Goal: Book appointment/travel/reservation

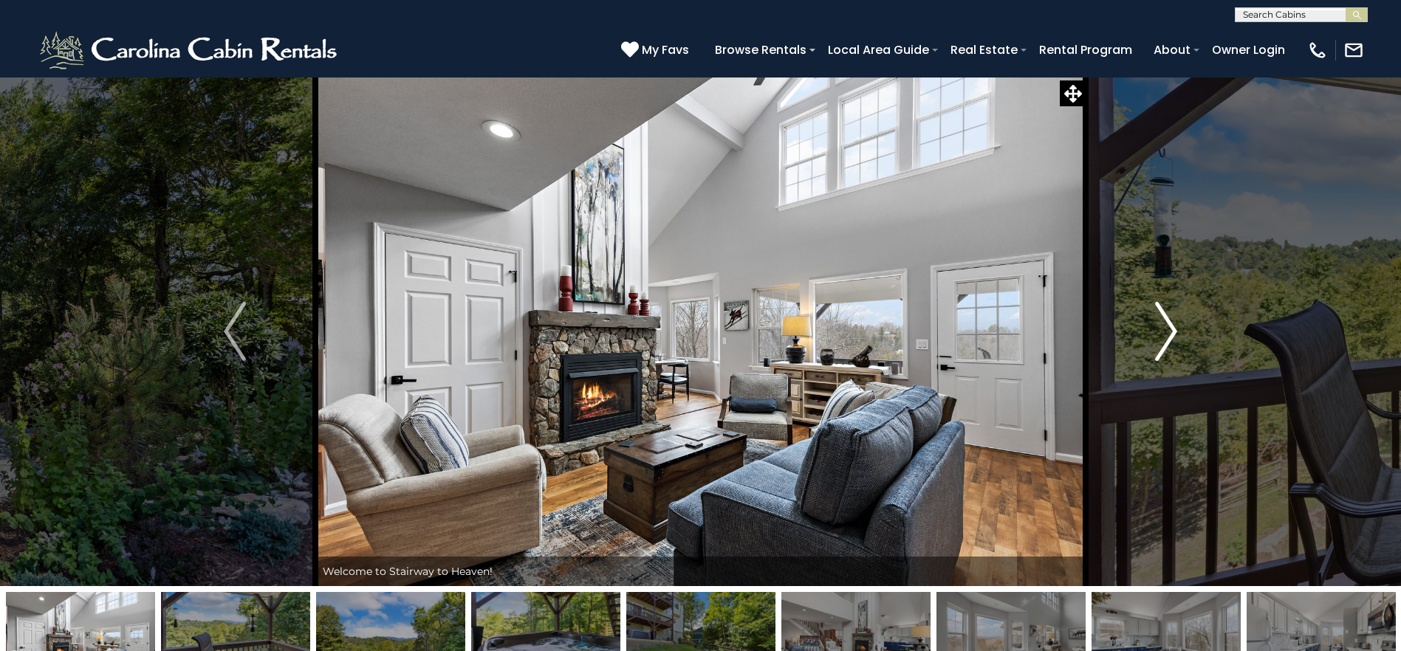
click at [1173, 338] on img "Next" at bounding box center [1166, 331] width 22 height 59
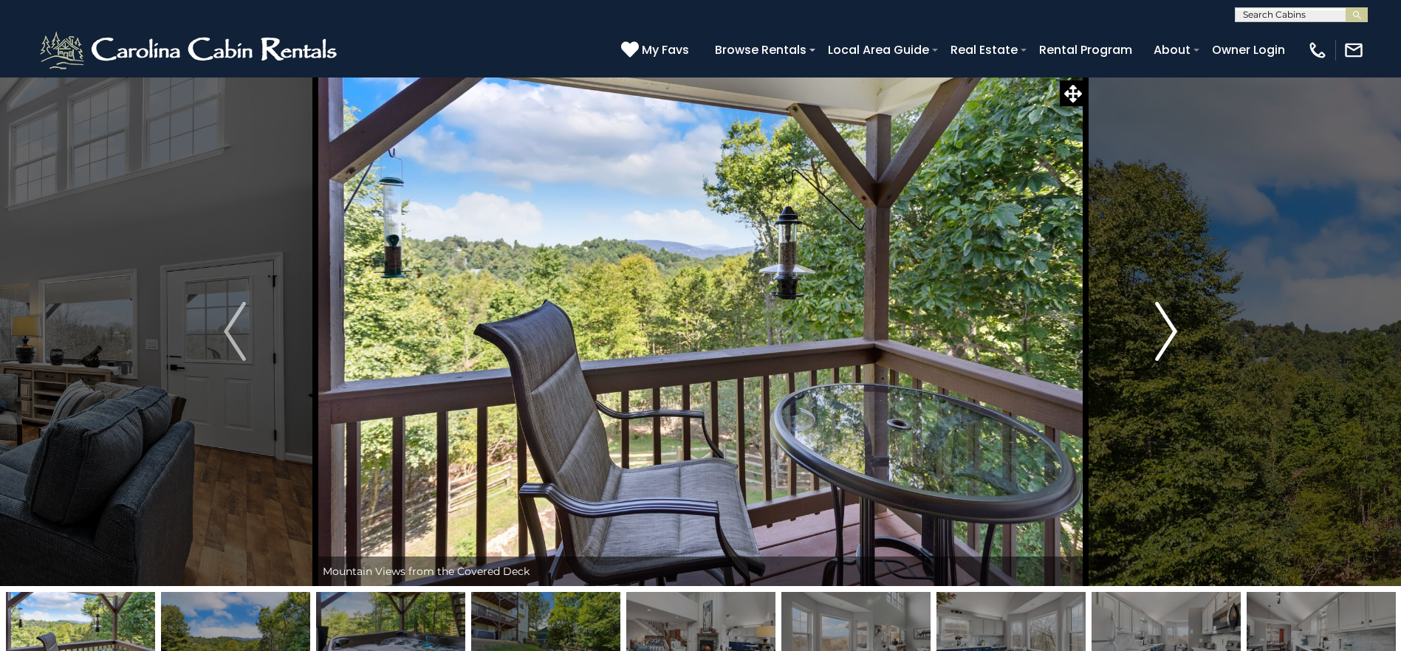
click at [1171, 326] on img "Next" at bounding box center [1166, 331] width 22 height 59
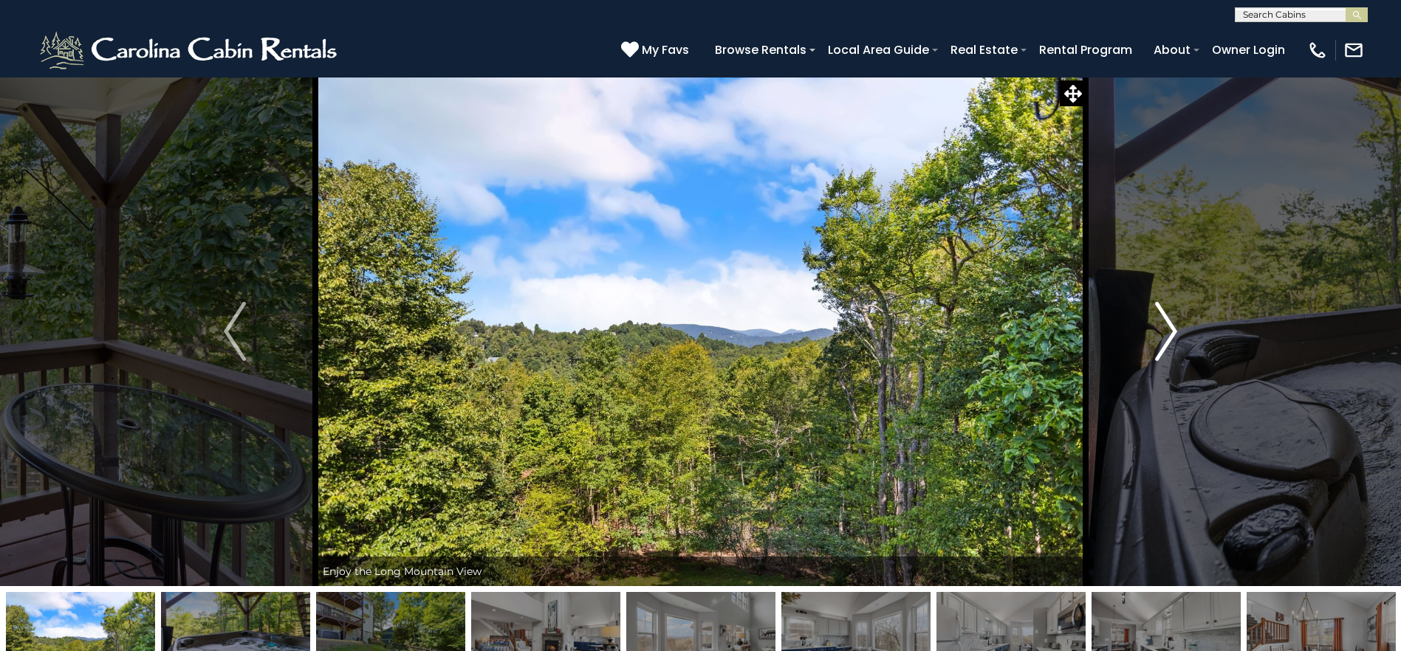
click at [1186, 324] on button "Next" at bounding box center [1166, 332] width 161 height 510
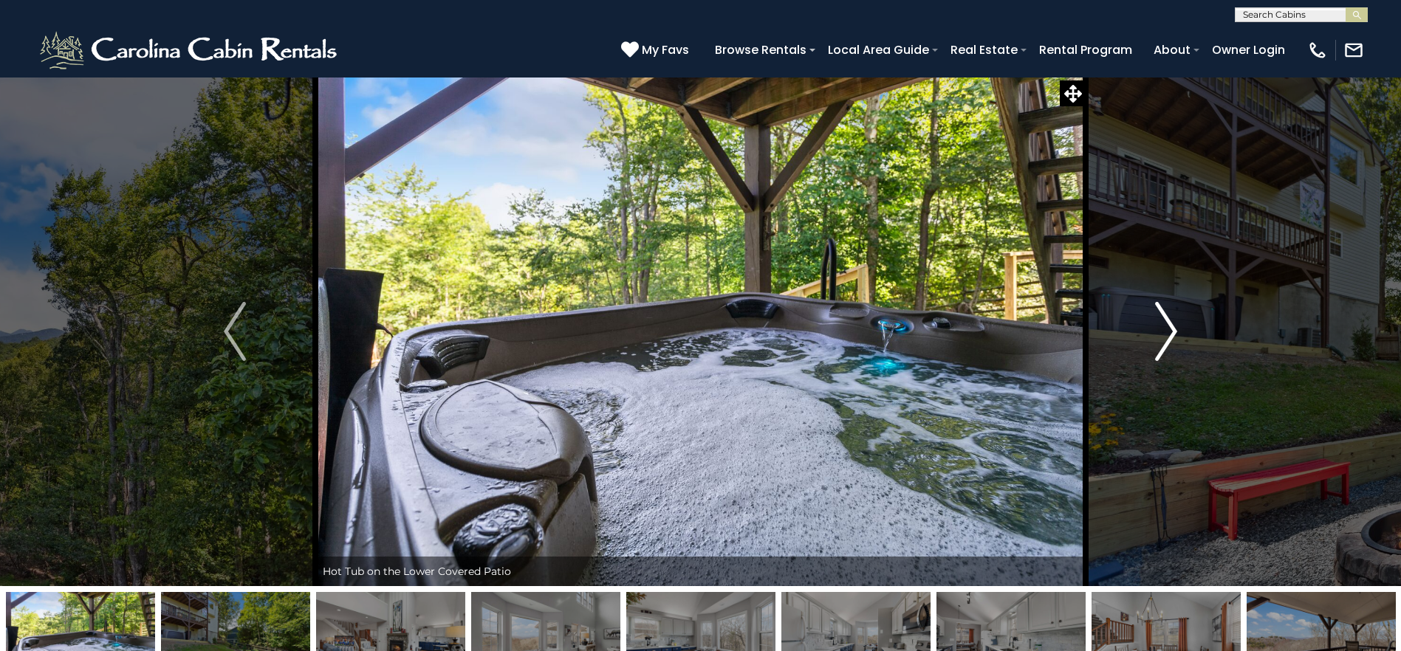
click at [1171, 331] on img "Next" at bounding box center [1166, 331] width 22 height 59
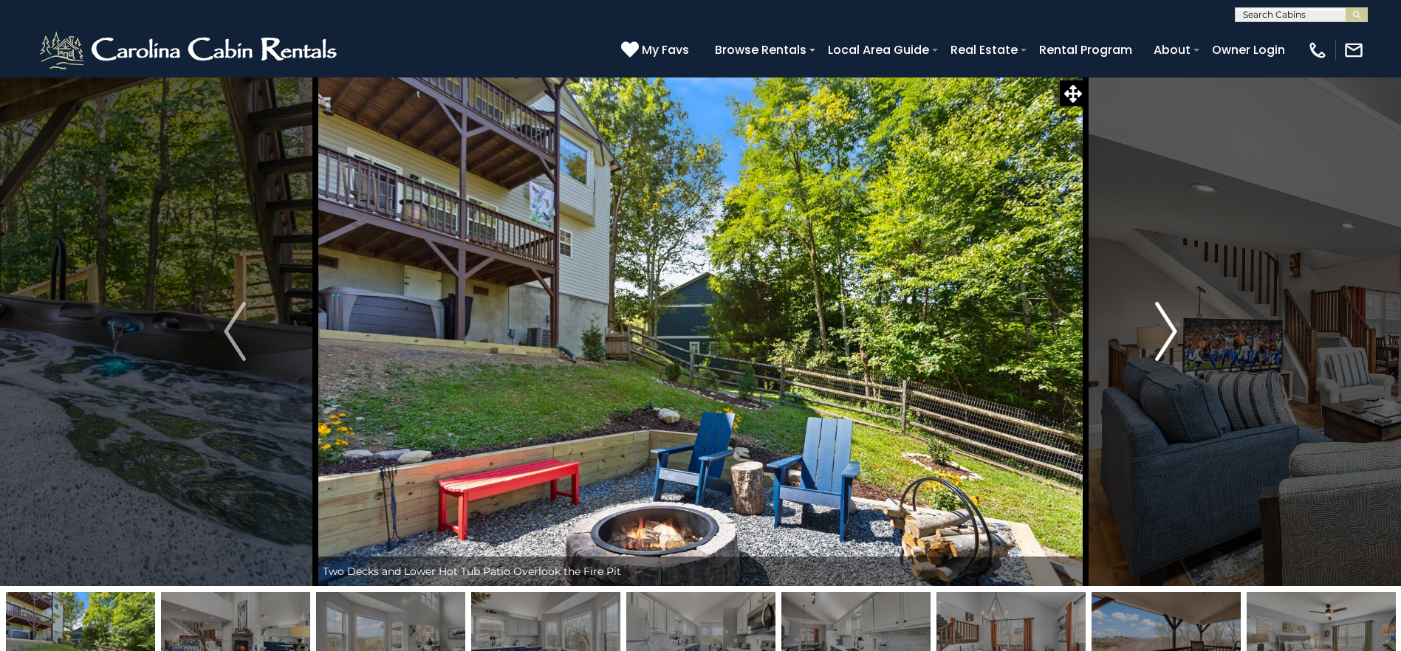
click at [1171, 331] on img "Next" at bounding box center [1166, 331] width 22 height 59
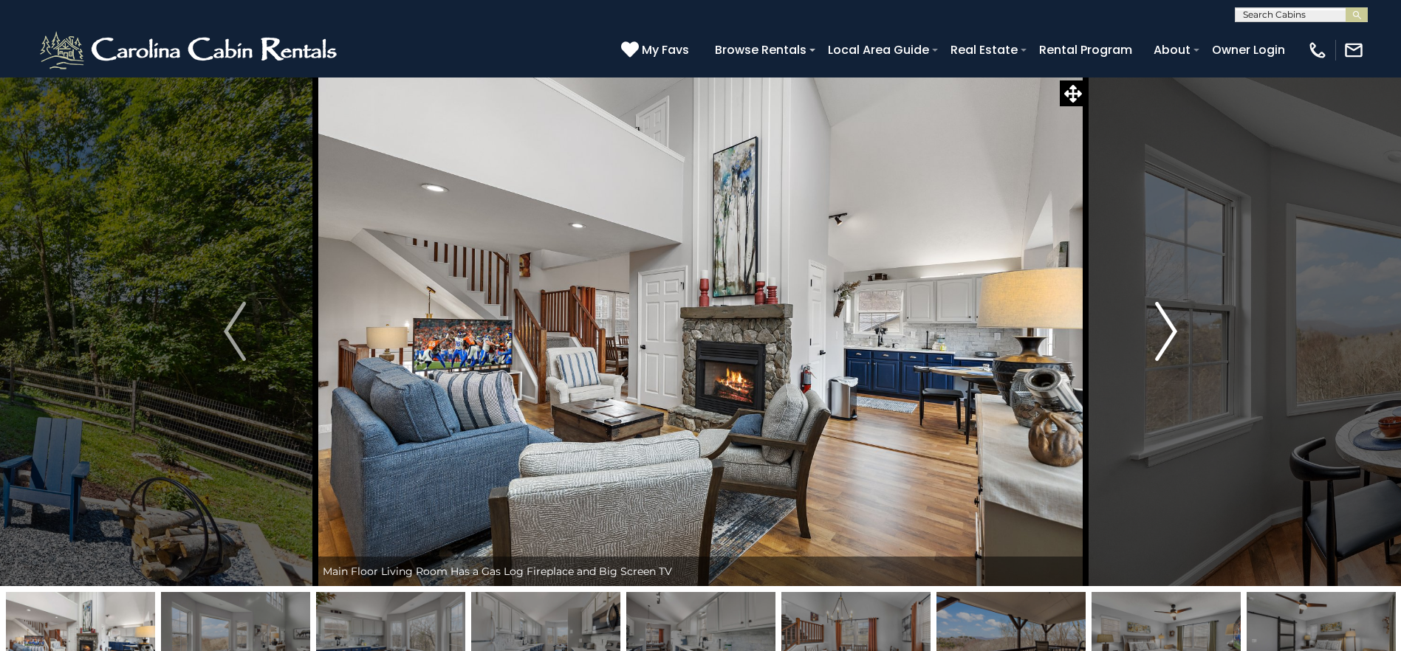
click at [1171, 331] on img "Next" at bounding box center [1166, 331] width 22 height 59
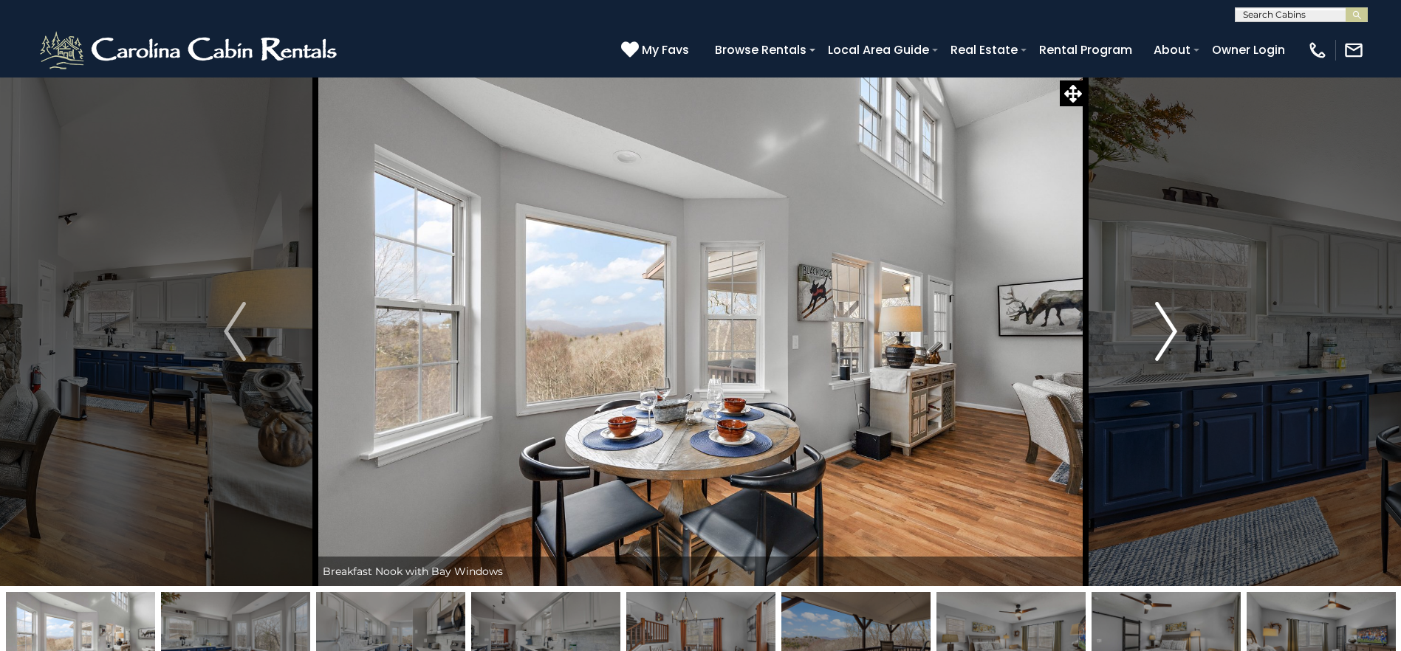
click at [1171, 331] on img "Next" at bounding box center [1166, 331] width 22 height 59
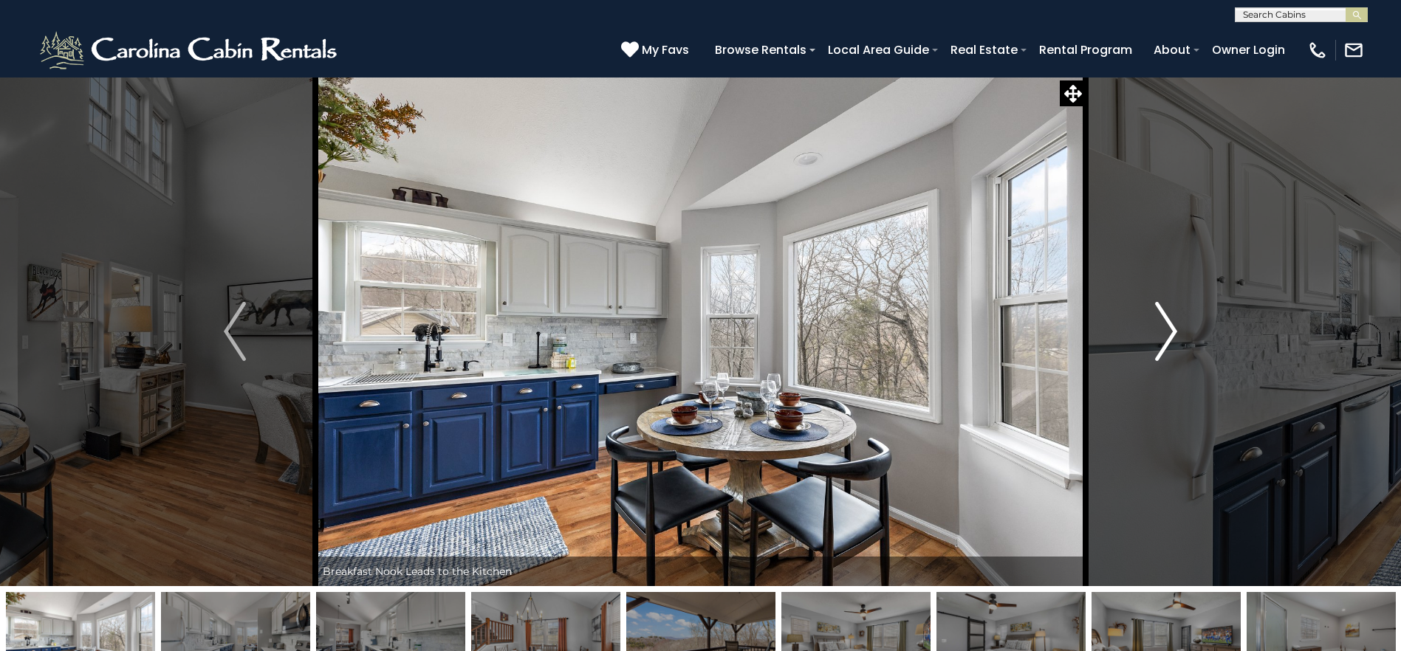
click at [1171, 331] on img "Next" at bounding box center [1166, 331] width 22 height 59
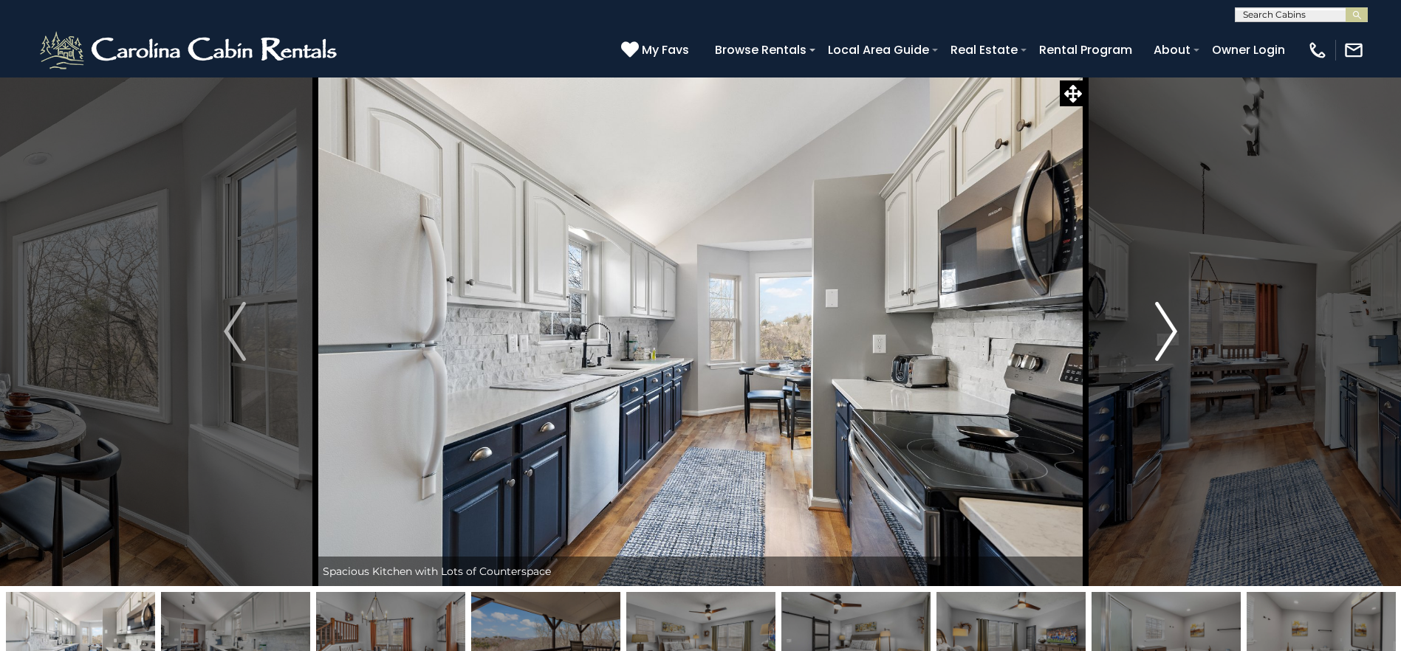
click at [1171, 331] on img "Next" at bounding box center [1166, 331] width 22 height 59
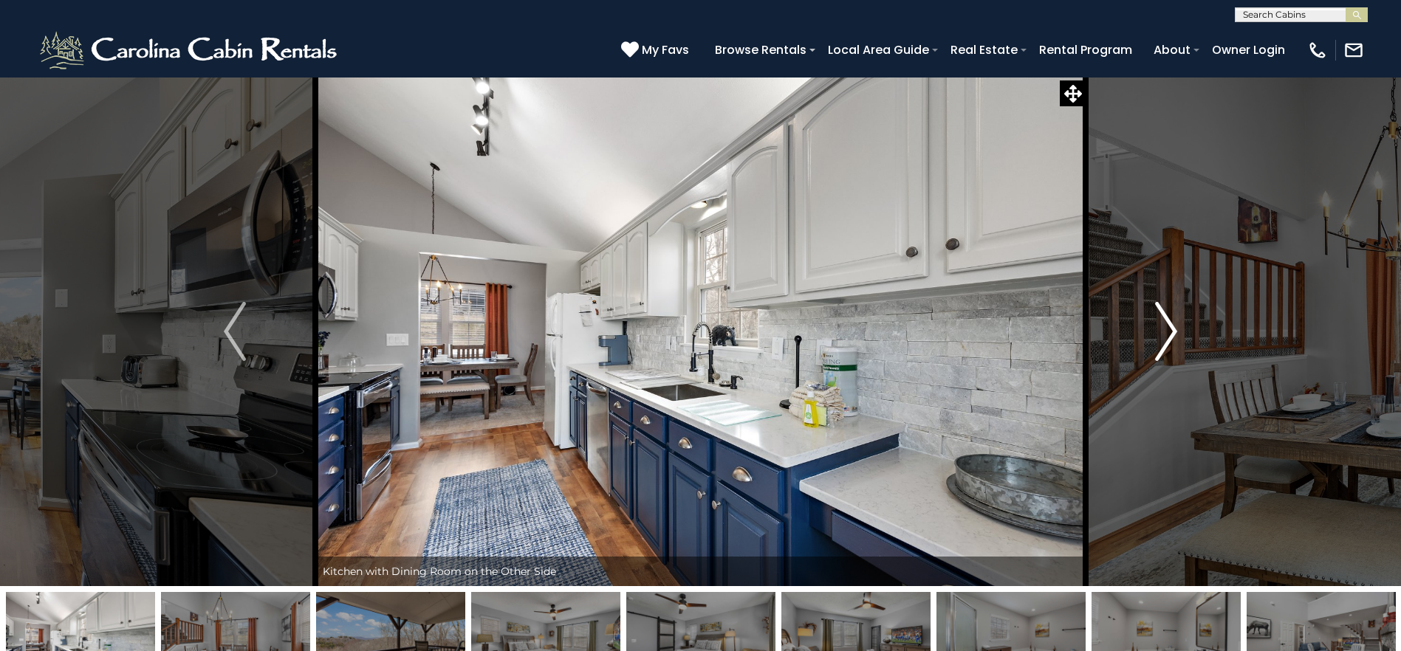
click at [1171, 331] on img "Next" at bounding box center [1166, 331] width 22 height 59
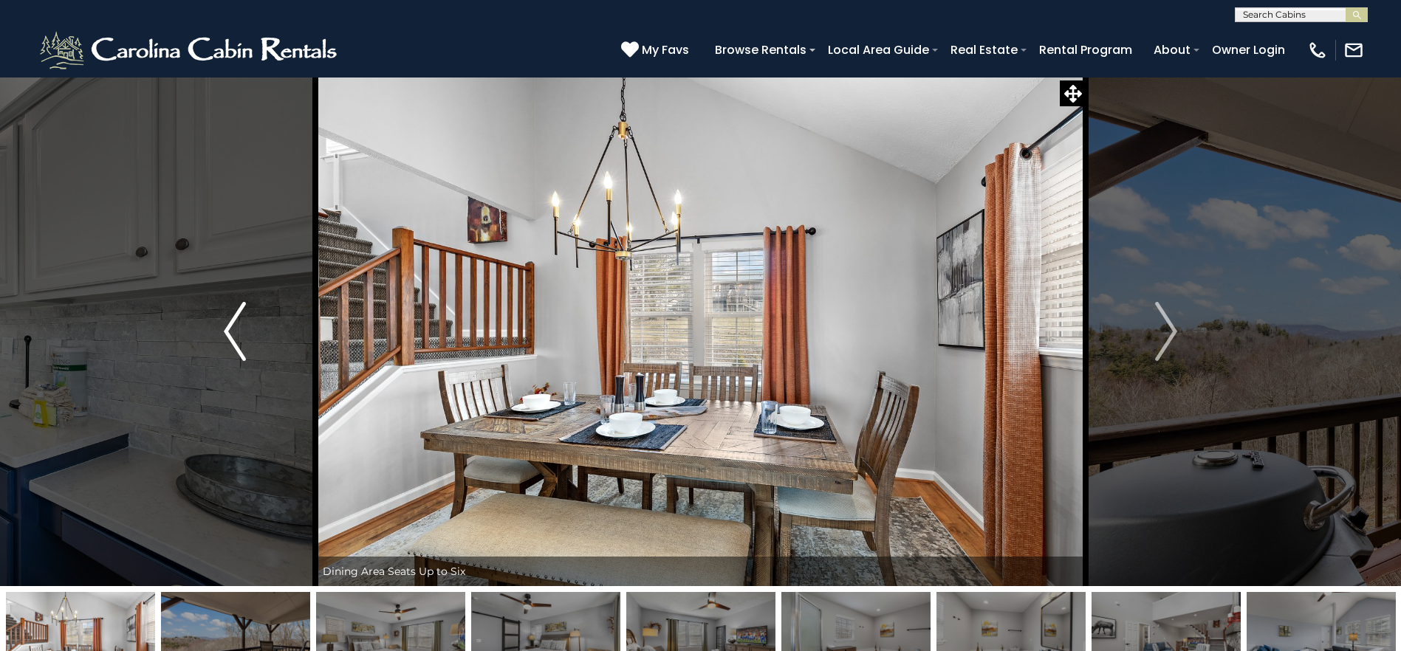
click at [233, 343] on img "Previous" at bounding box center [235, 331] width 22 height 59
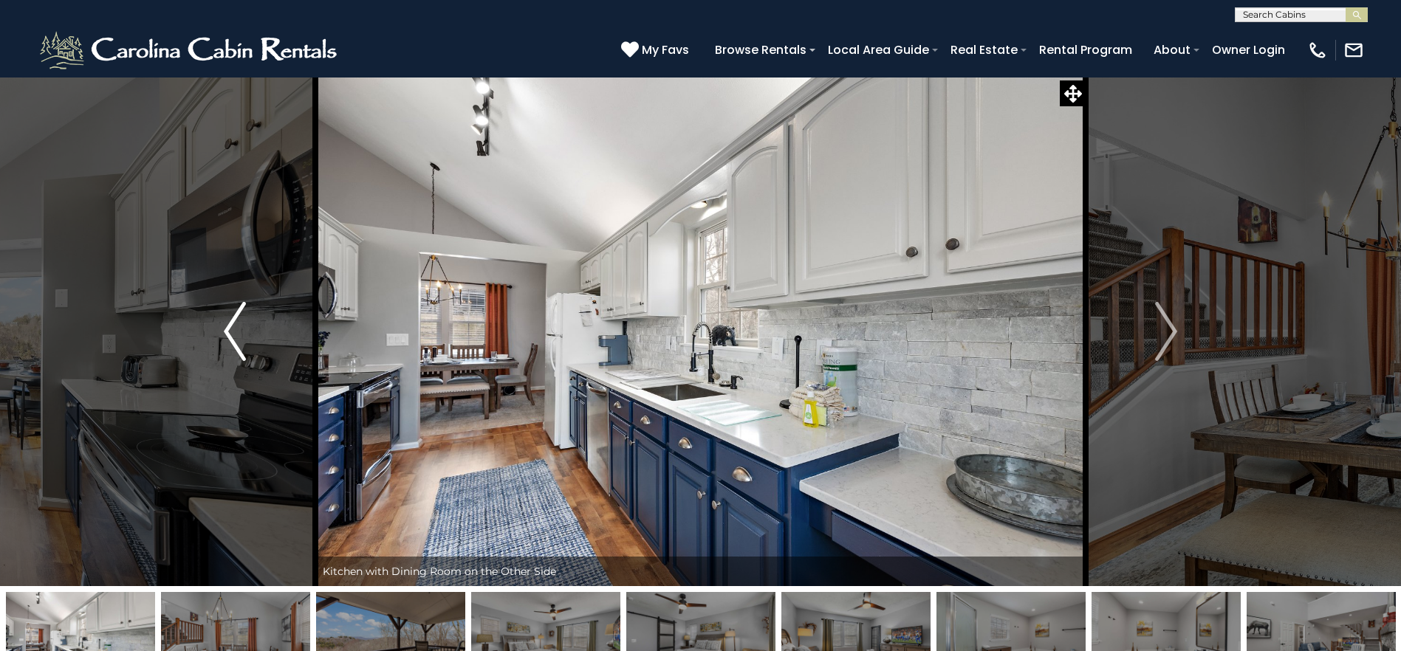
click at [205, 338] on button "Previous" at bounding box center [234, 332] width 161 height 510
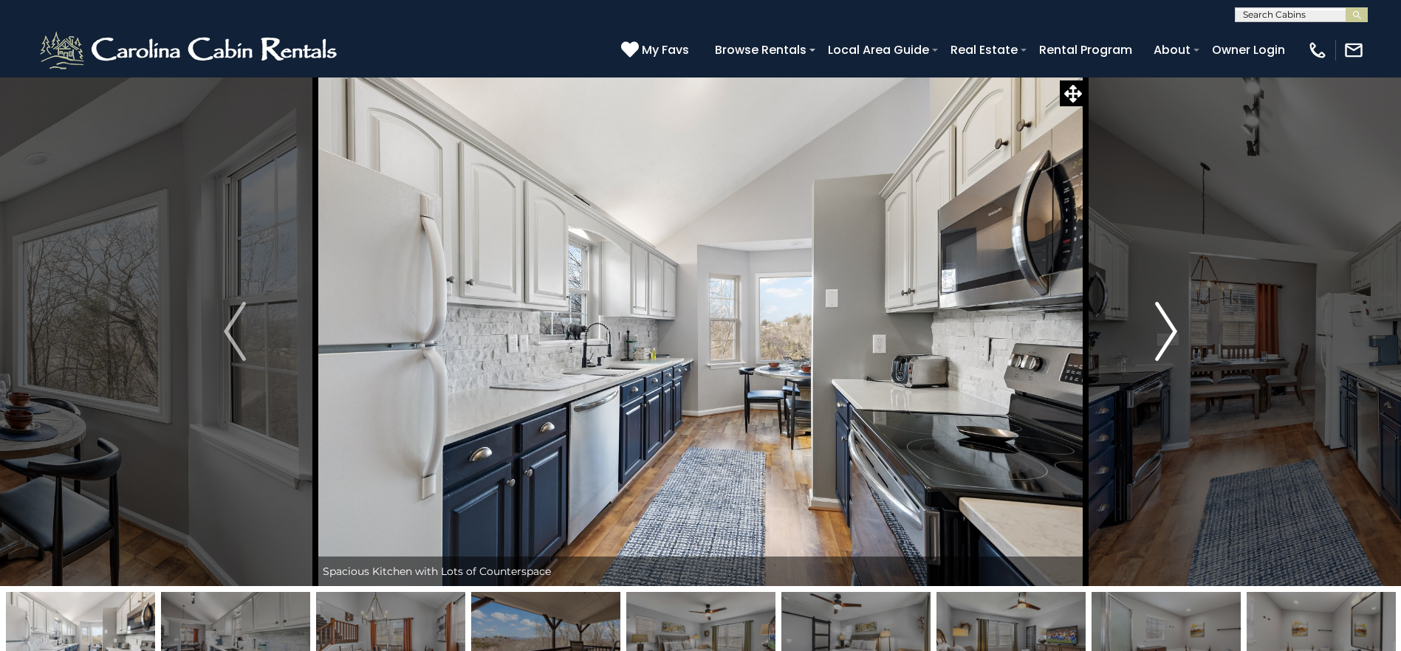
click at [1165, 343] on img "Next" at bounding box center [1166, 331] width 22 height 59
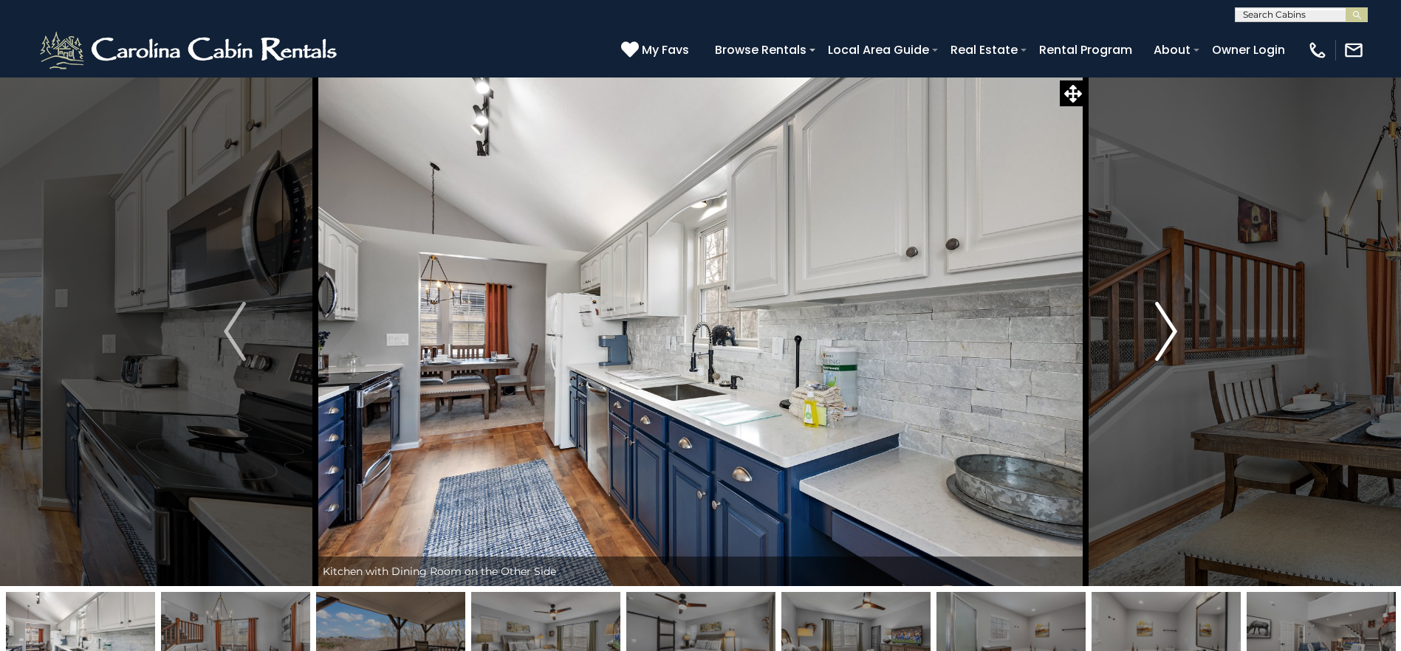
click at [1165, 343] on img "Next" at bounding box center [1166, 331] width 22 height 59
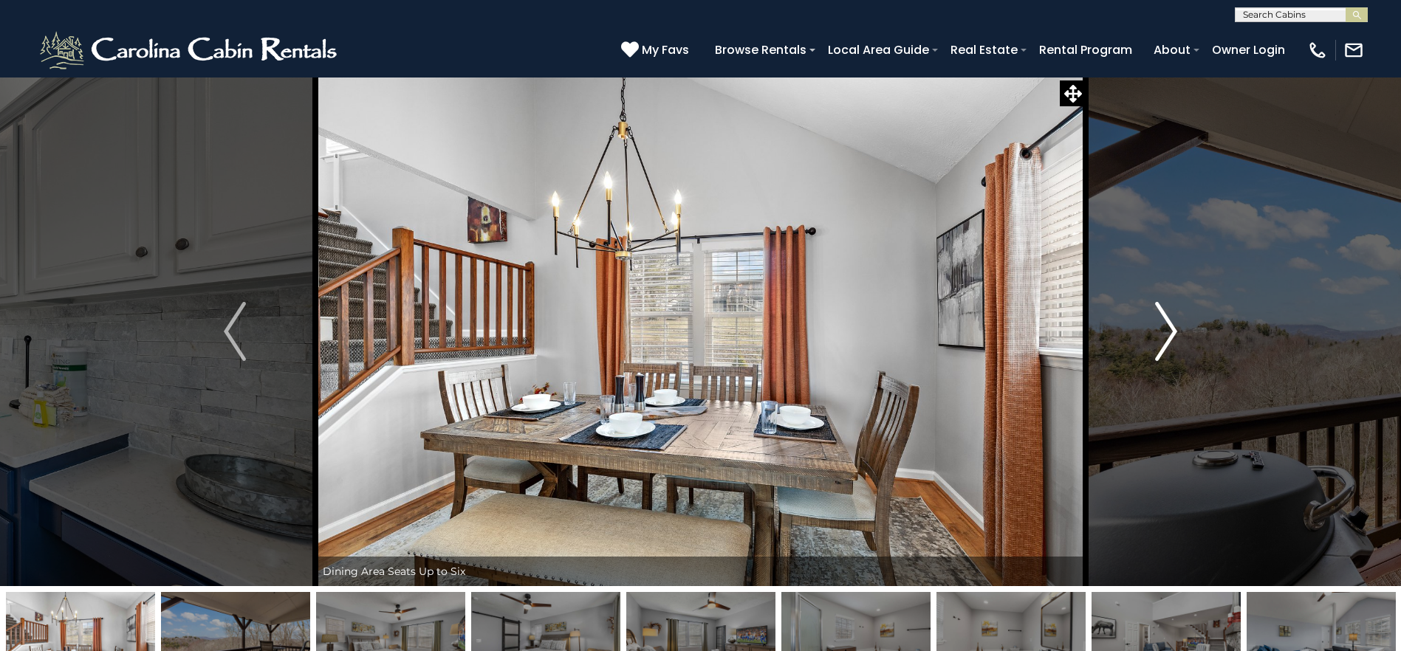
click at [1165, 343] on img "Next" at bounding box center [1166, 331] width 22 height 59
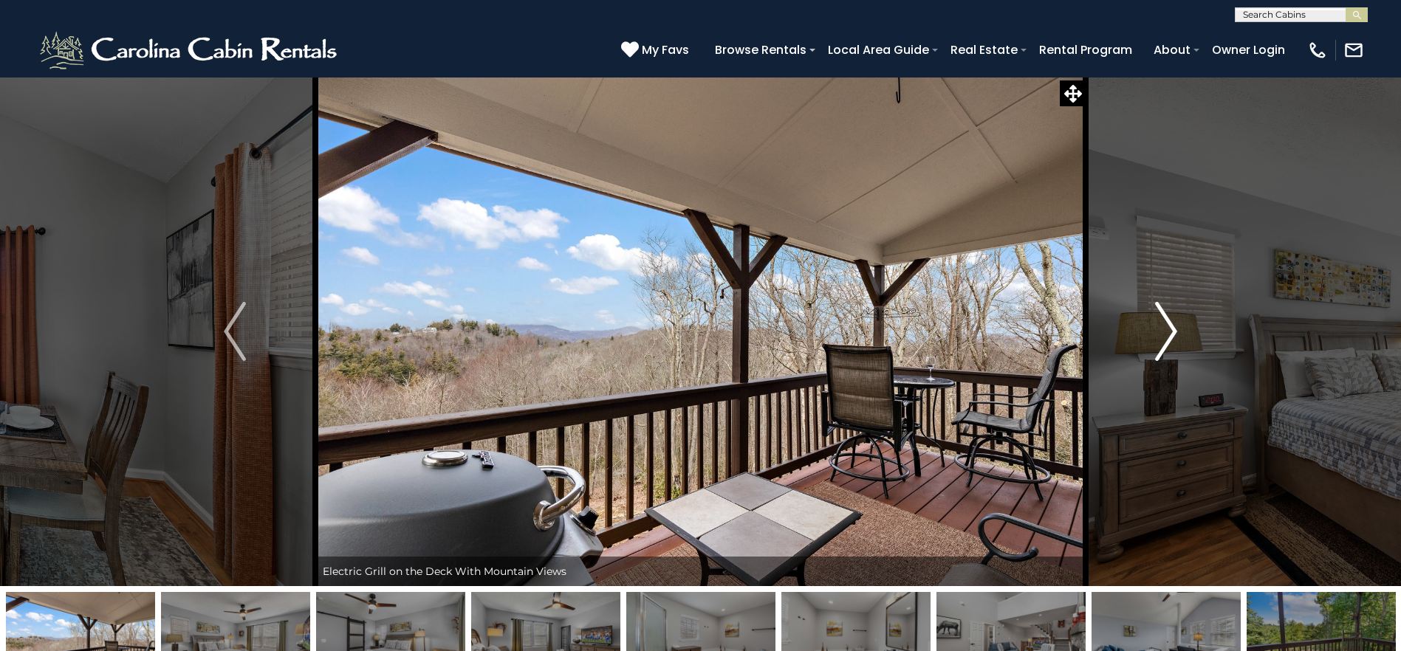
click at [1165, 343] on img "Next" at bounding box center [1166, 331] width 22 height 59
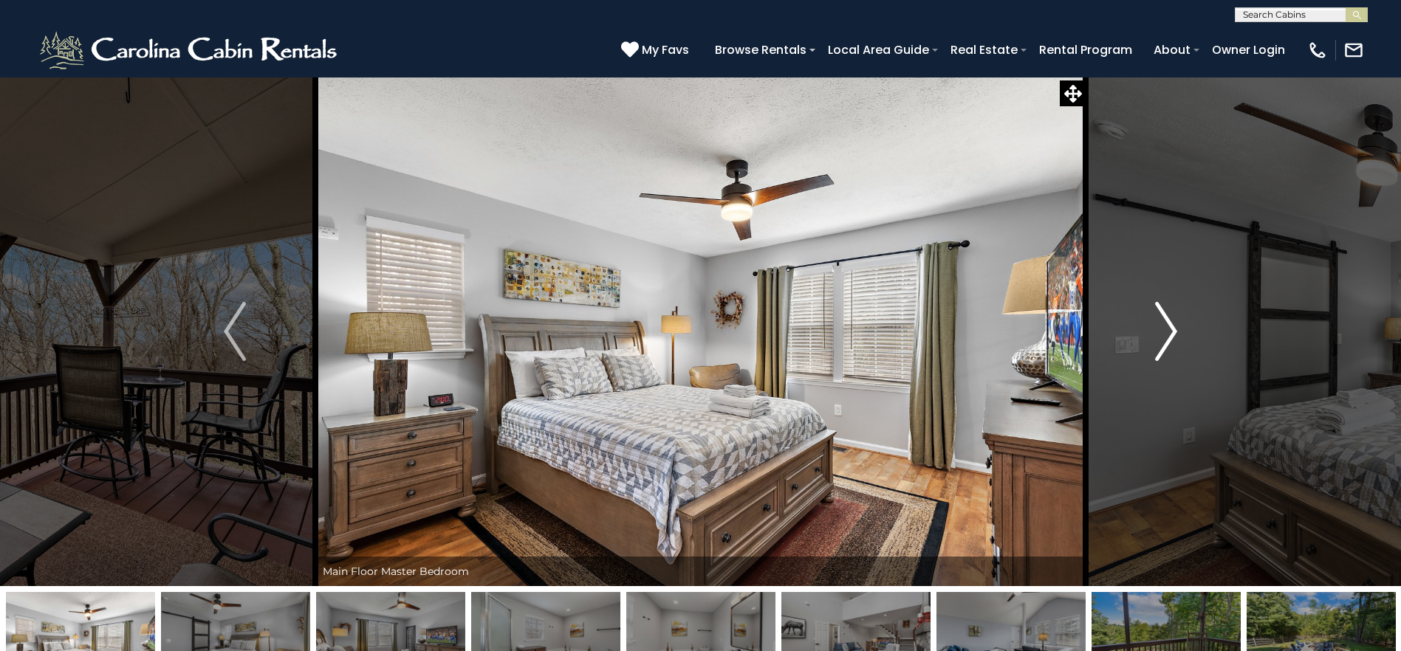
click at [1165, 343] on img "Next" at bounding box center [1166, 331] width 22 height 59
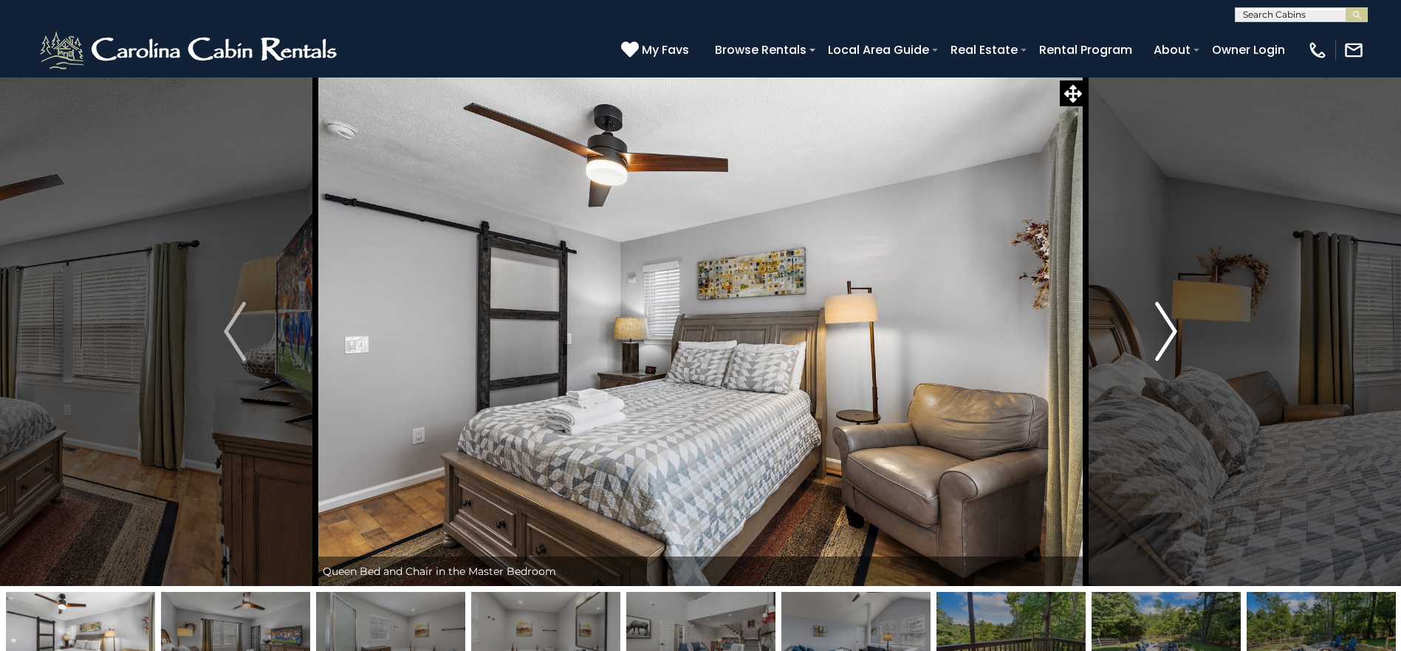
click at [1165, 342] on img "Next" at bounding box center [1166, 331] width 22 height 59
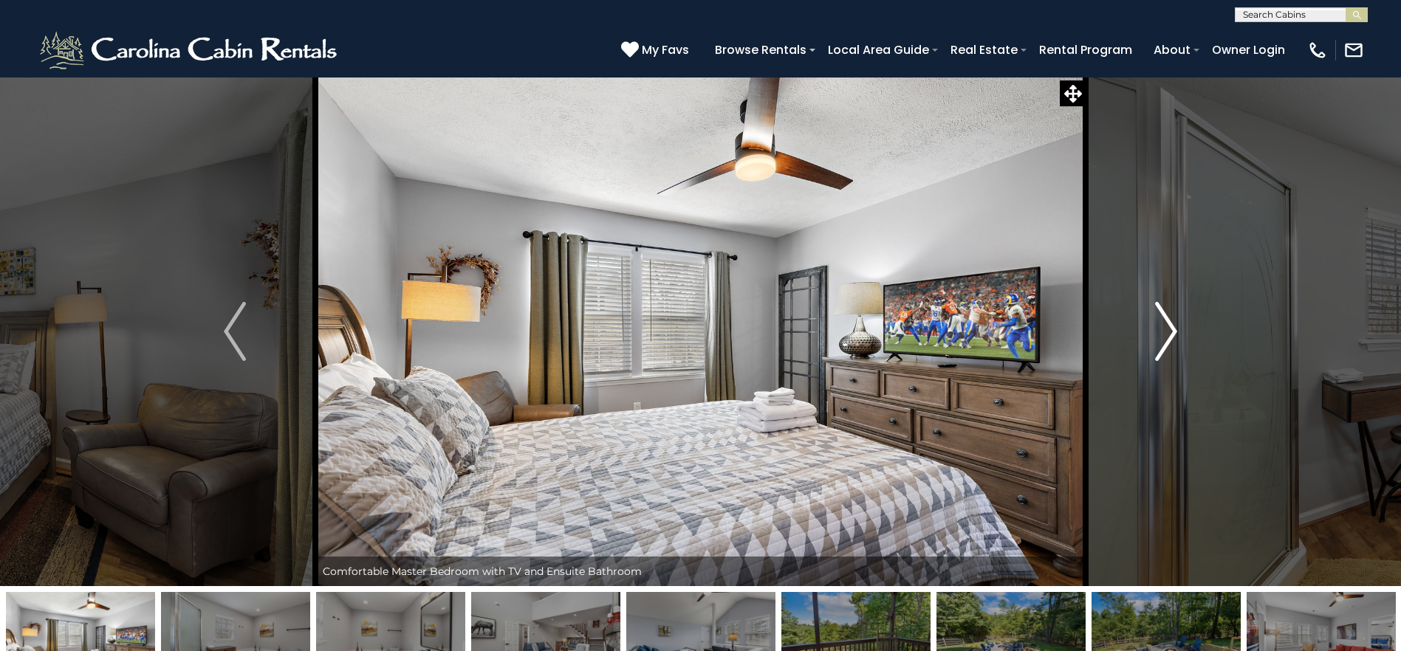
click at [1165, 342] on img "Next" at bounding box center [1166, 331] width 22 height 59
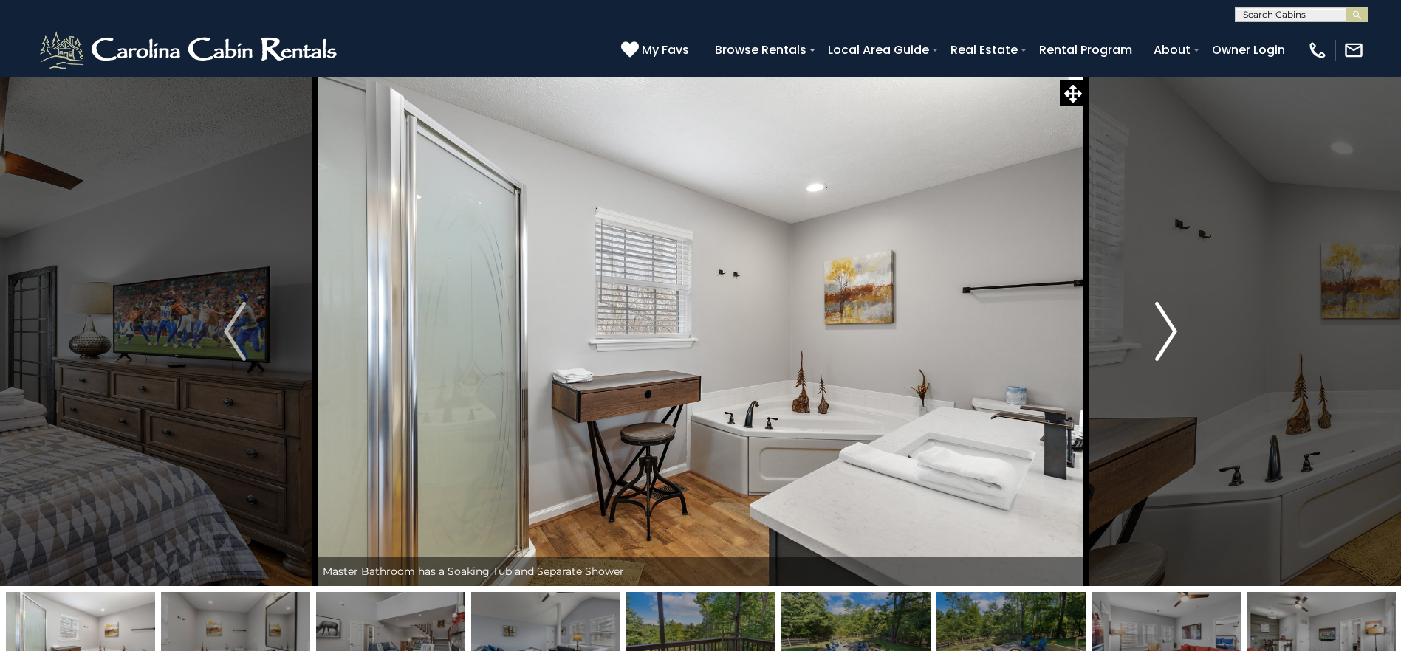
click at [1165, 342] on img "Next" at bounding box center [1166, 331] width 22 height 59
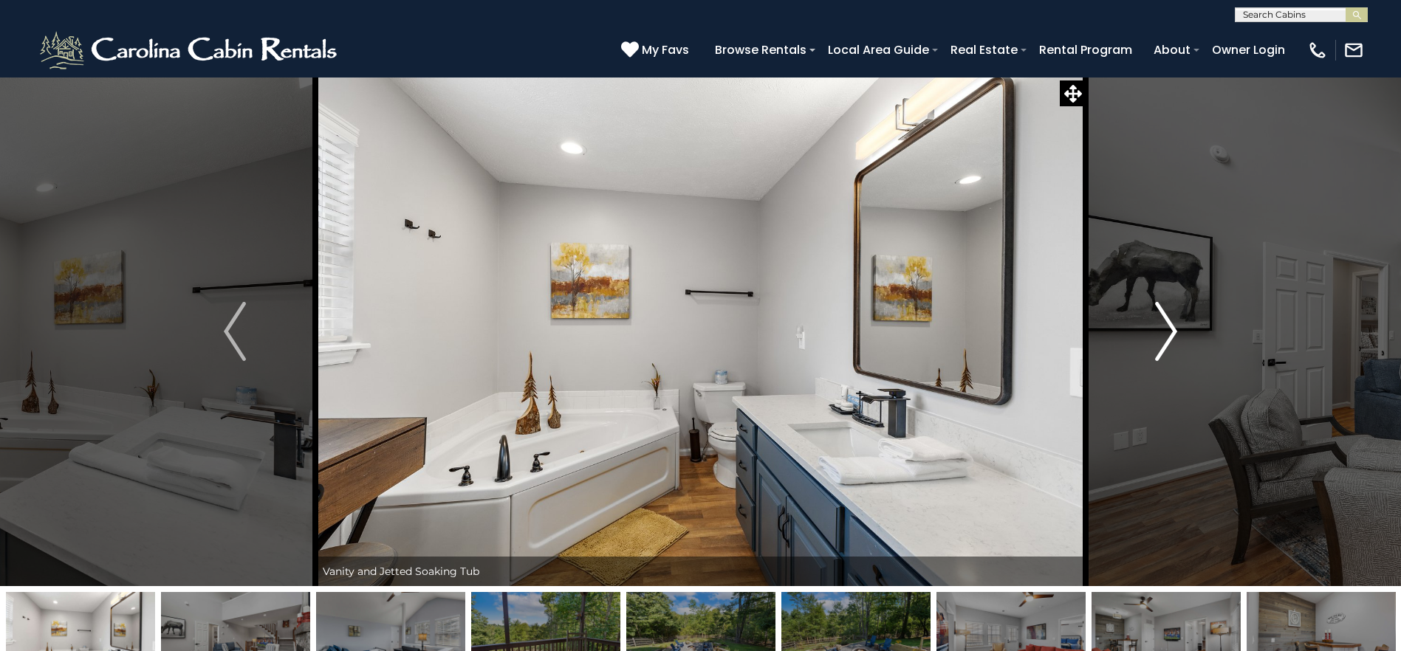
click at [1165, 342] on img "Next" at bounding box center [1166, 331] width 22 height 59
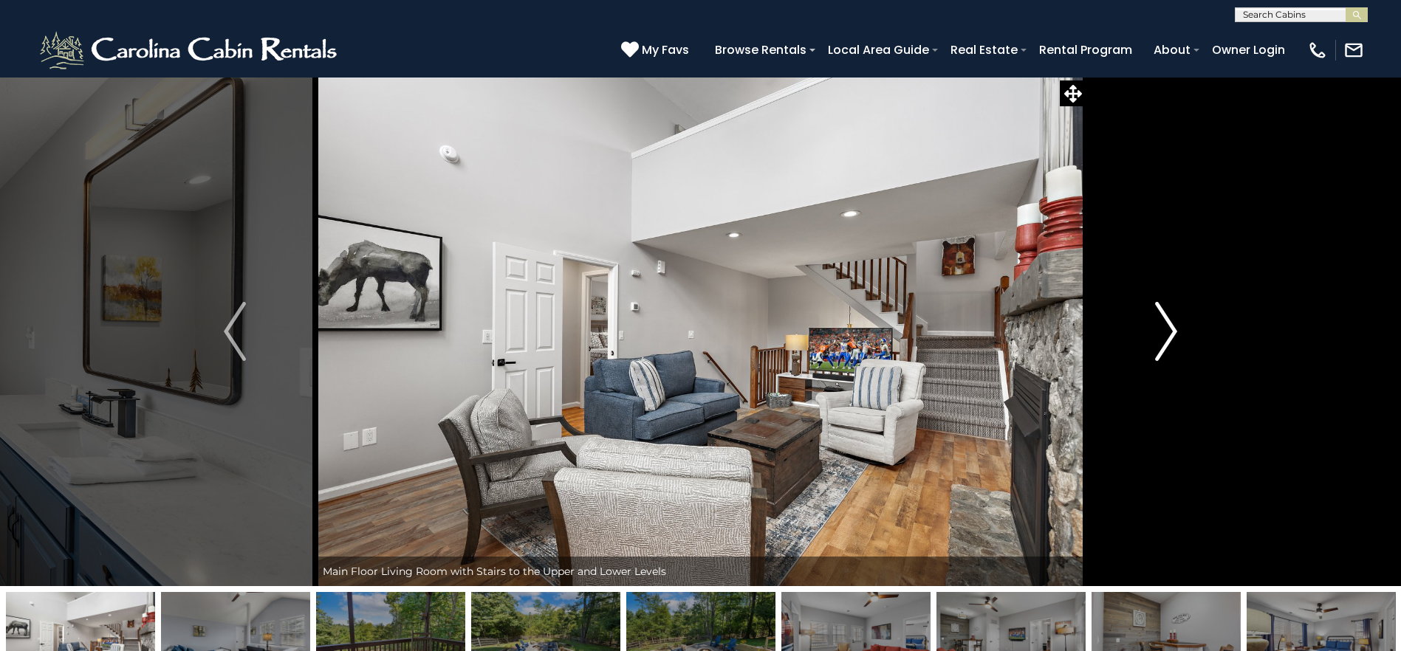
click at [1165, 342] on img "Next" at bounding box center [1166, 331] width 22 height 59
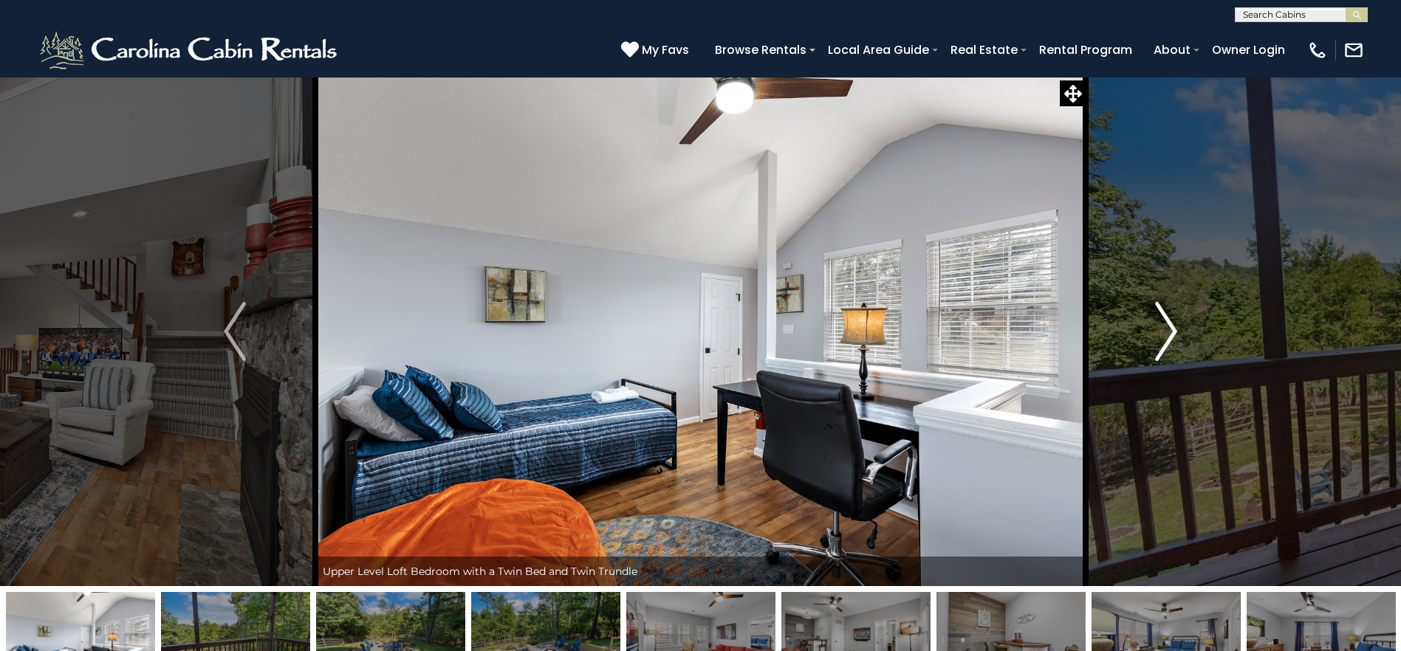
click at [1165, 342] on img "Next" at bounding box center [1166, 331] width 22 height 59
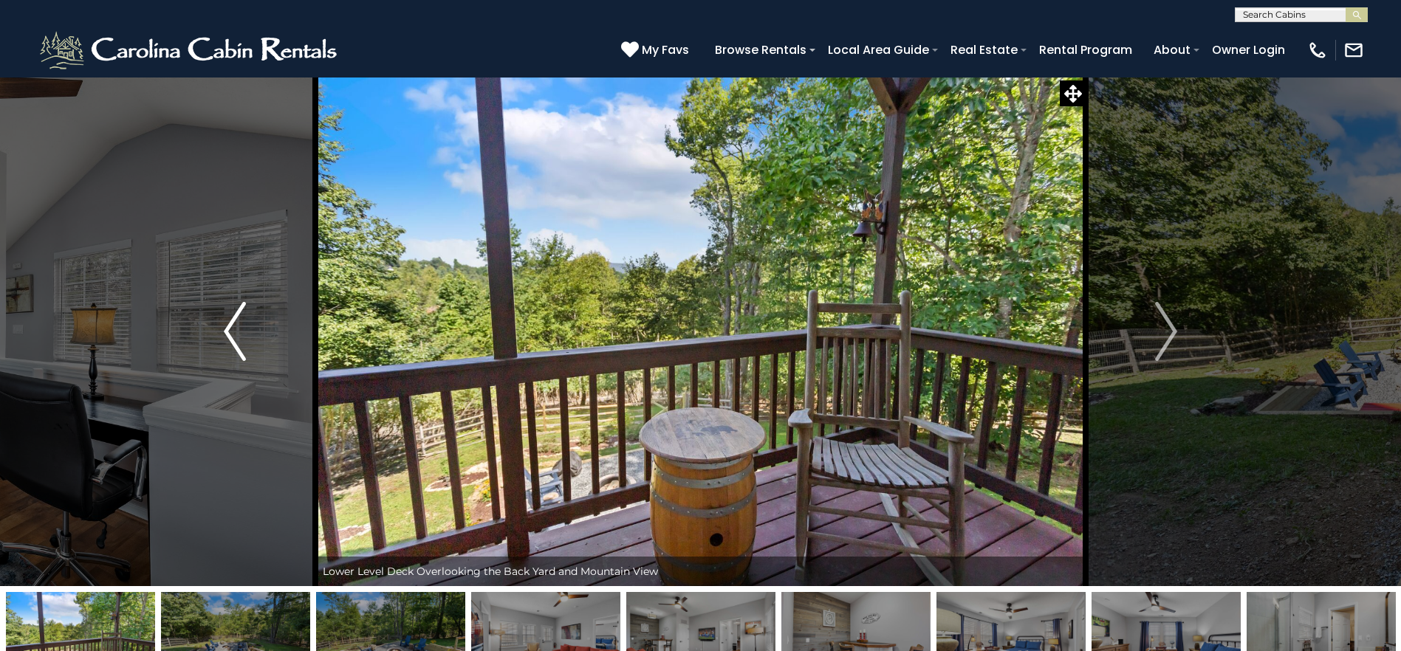
click at [225, 340] on img "Previous" at bounding box center [235, 331] width 22 height 59
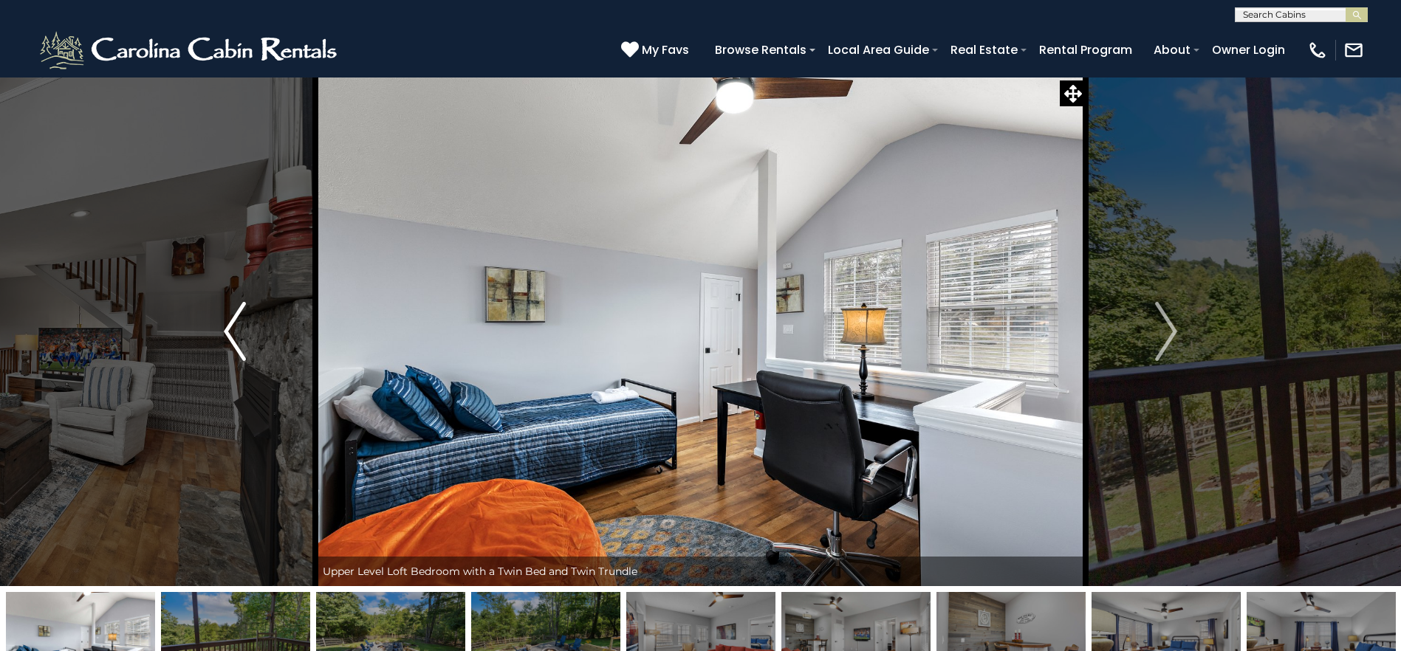
click at [225, 340] on img "Previous" at bounding box center [235, 331] width 22 height 59
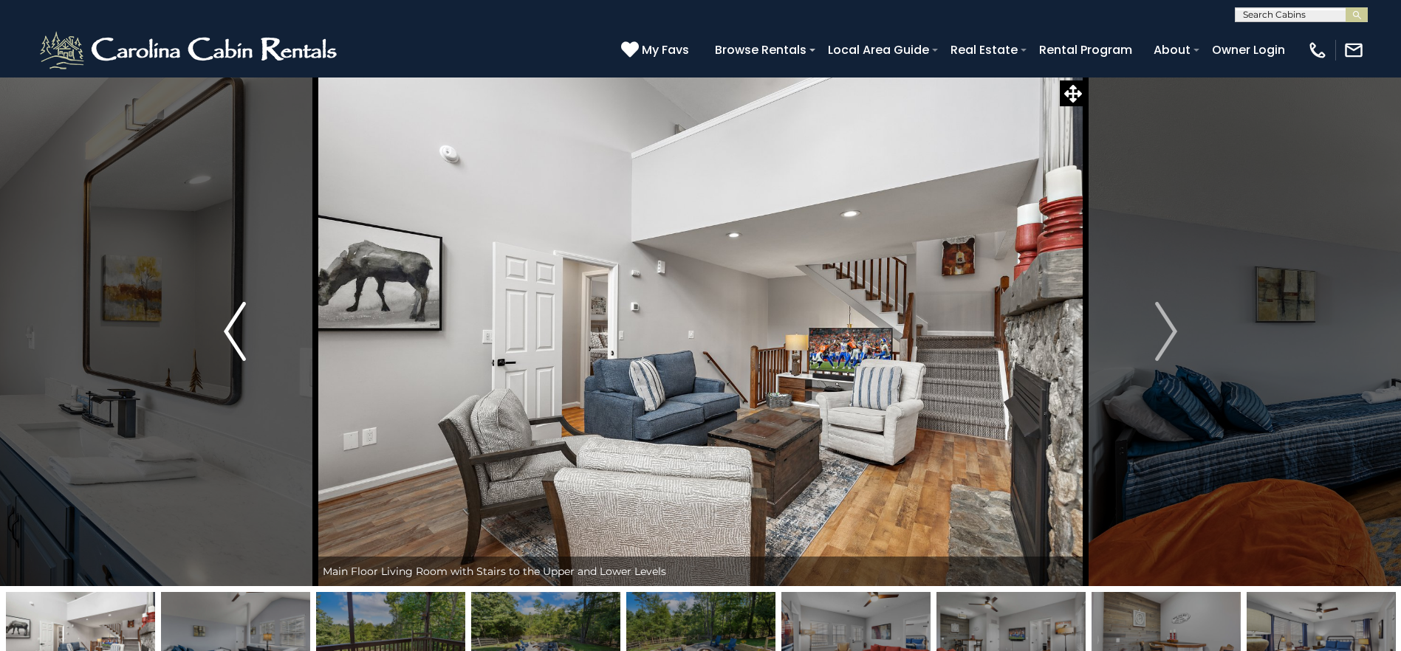
click at [225, 339] on img "Previous" at bounding box center [235, 331] width 22 height 59
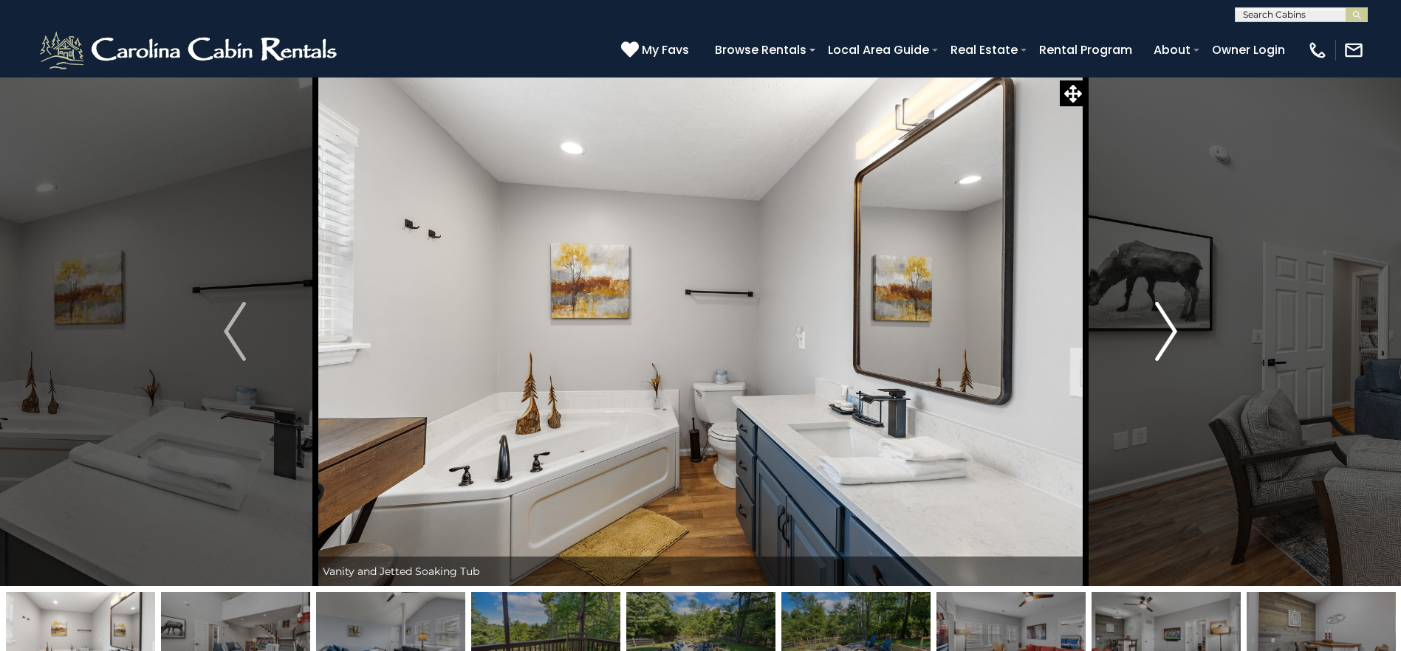
click at [1185, 344] on button "Next" at bounding box center [1166, 332] width 161 height 510
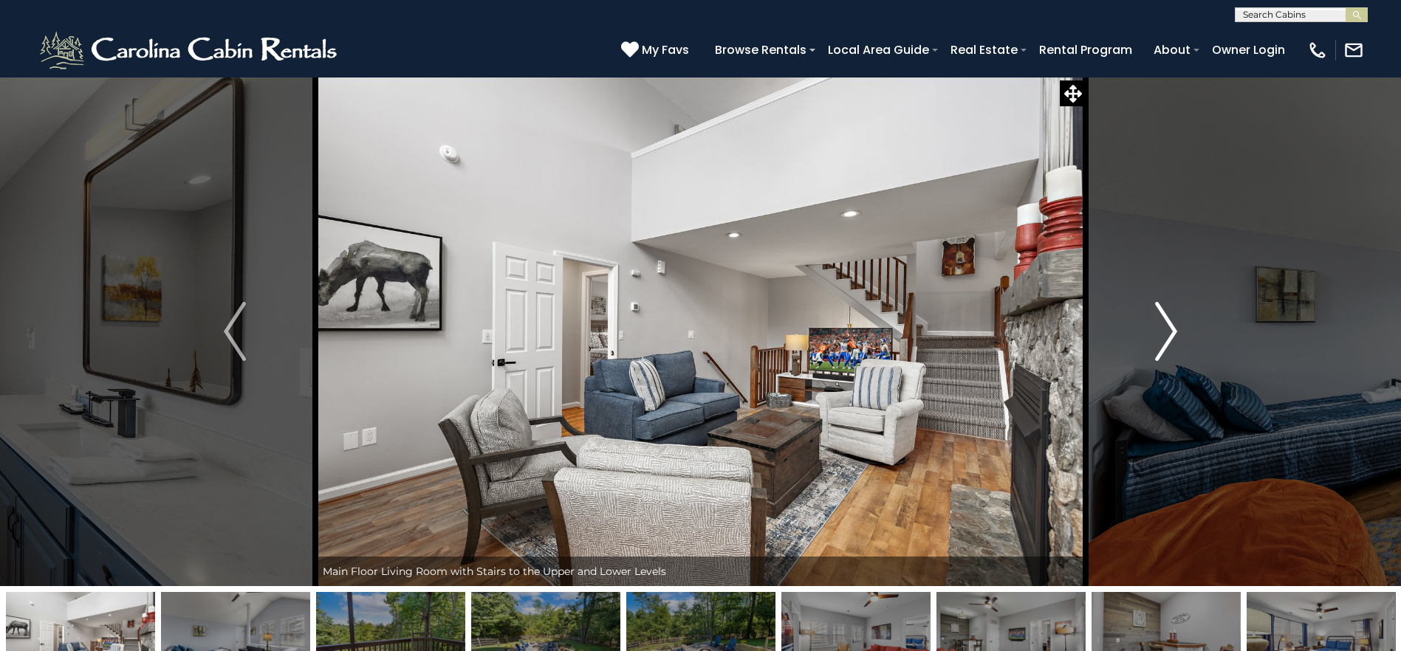
click at [1185, 344] on button "Next" at bounding box center [1166, 332] width 161 height 510
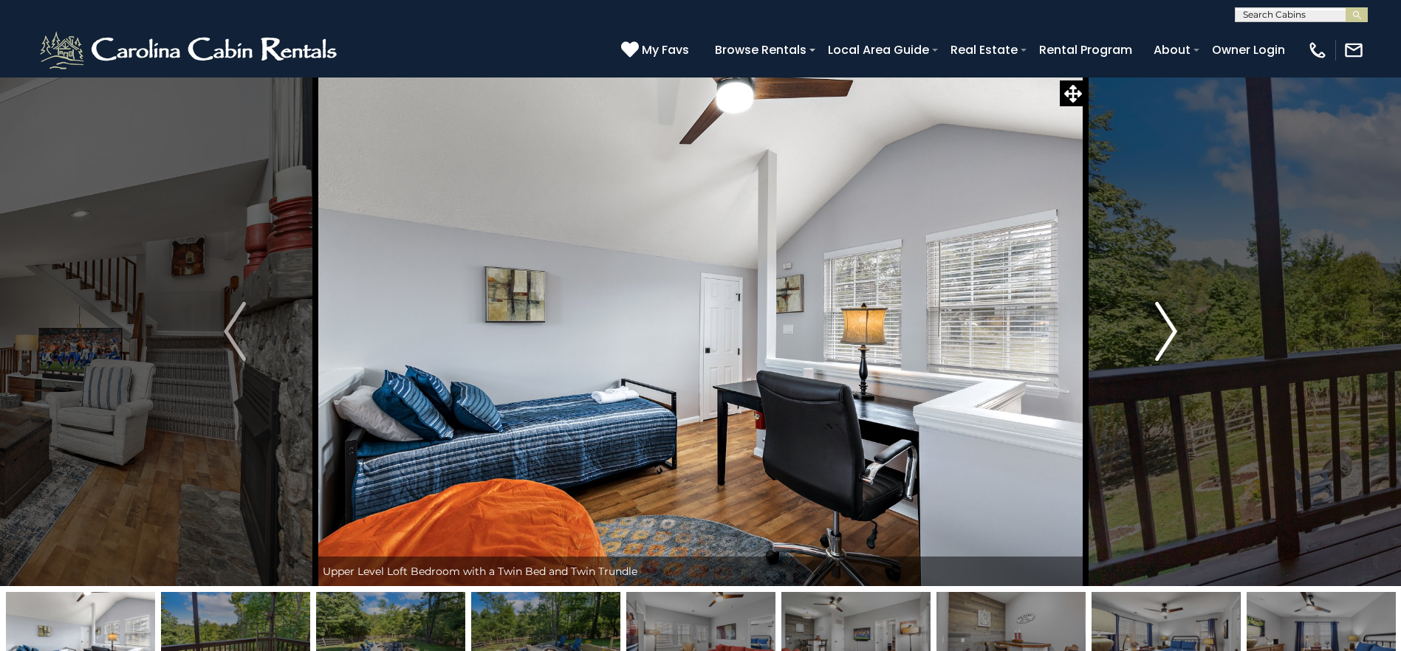
click at [1185, 344] on button "Next" at bounding box center [1166, 332] width 161 height 510
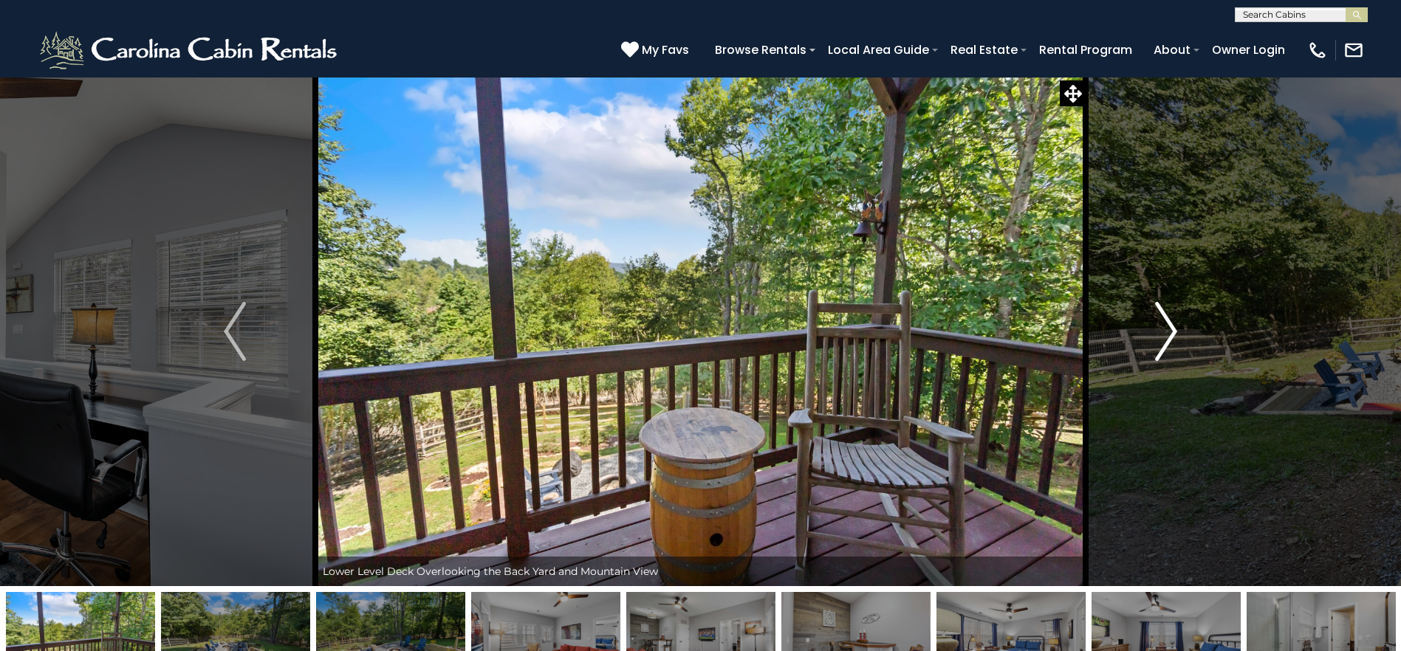
click at [1185, 344] on button "Next" at bounding box center [1166, 332] width 161 height 510
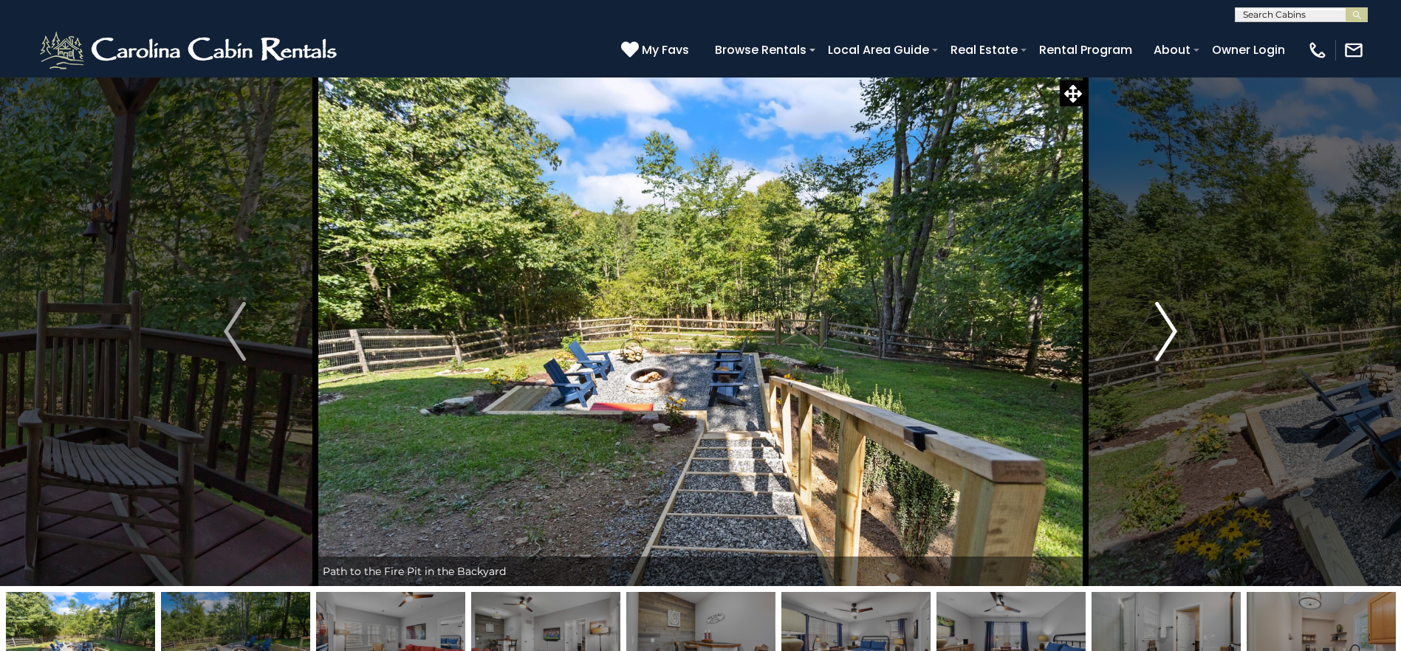
click at [1185, 344] on button "Next" at bounding box center [1166, 332] width 161 height 510
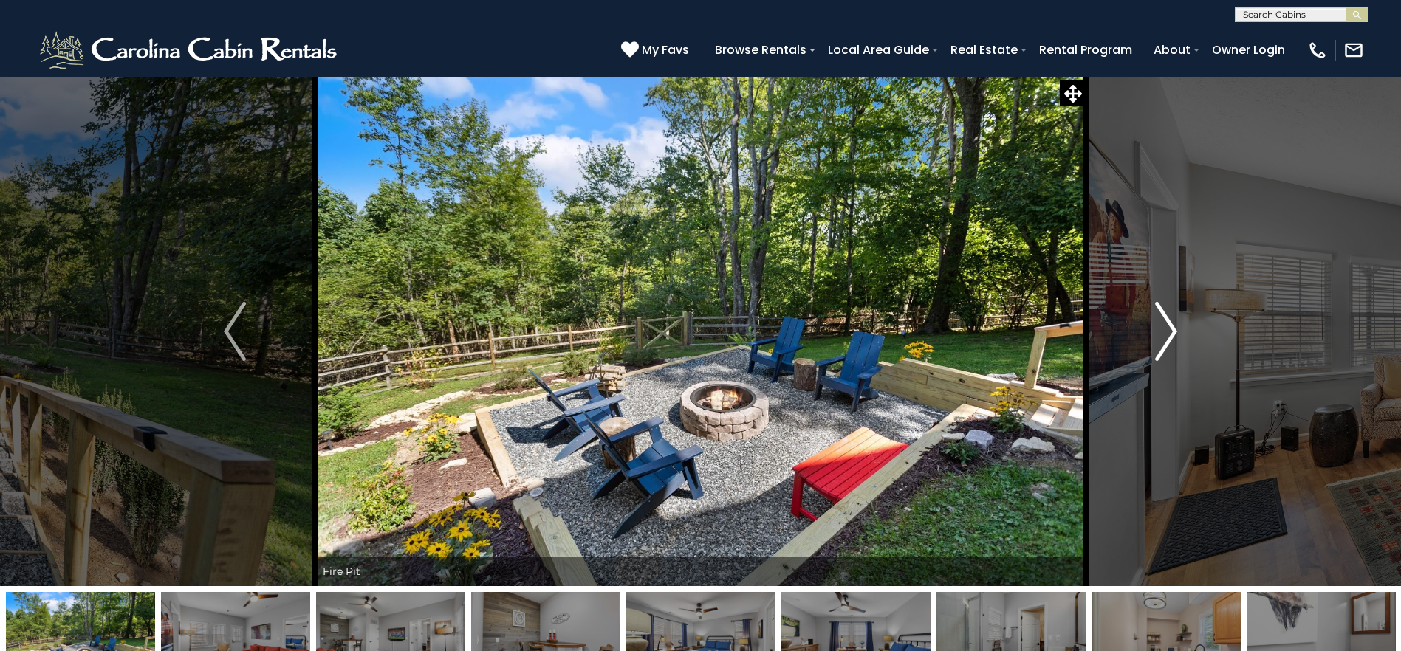
click at [1185, 344] on button "Next" at bounding box center [1166, 332] width 161 height 510
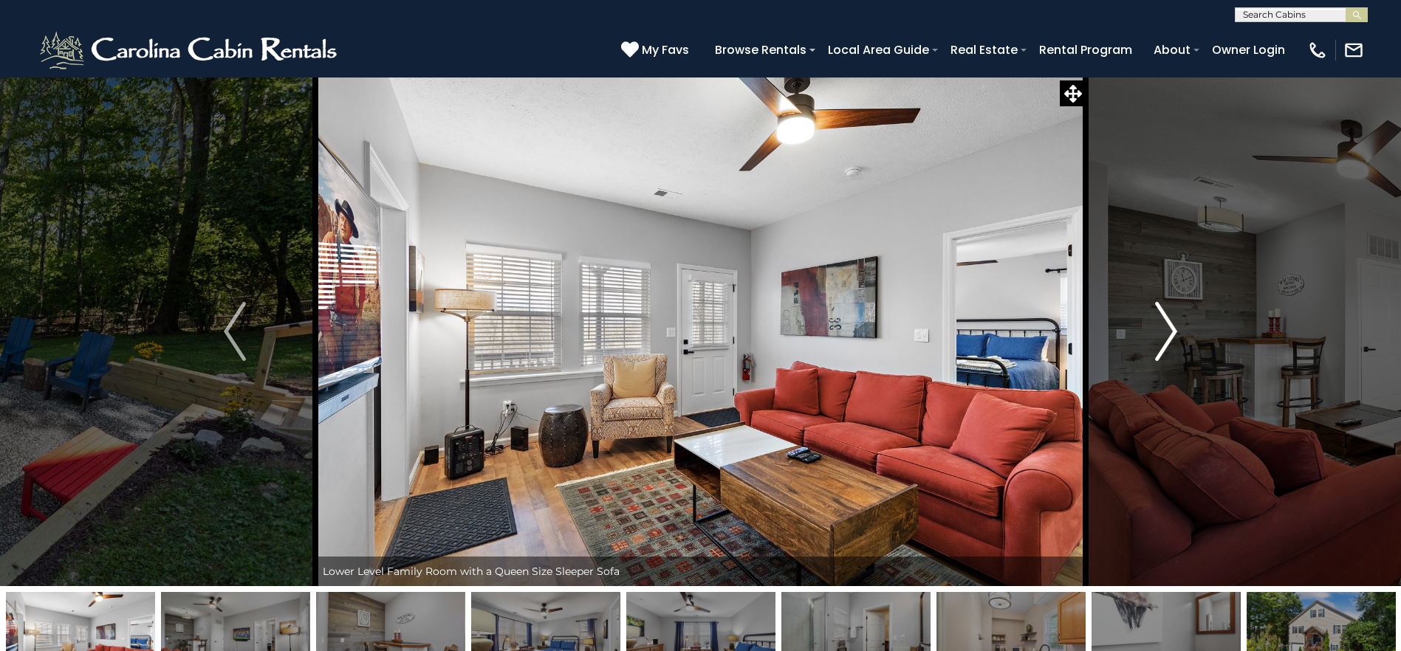
click at [1185, 344] on button "Next" at bounding box center [1166, 332] width 161 height 510
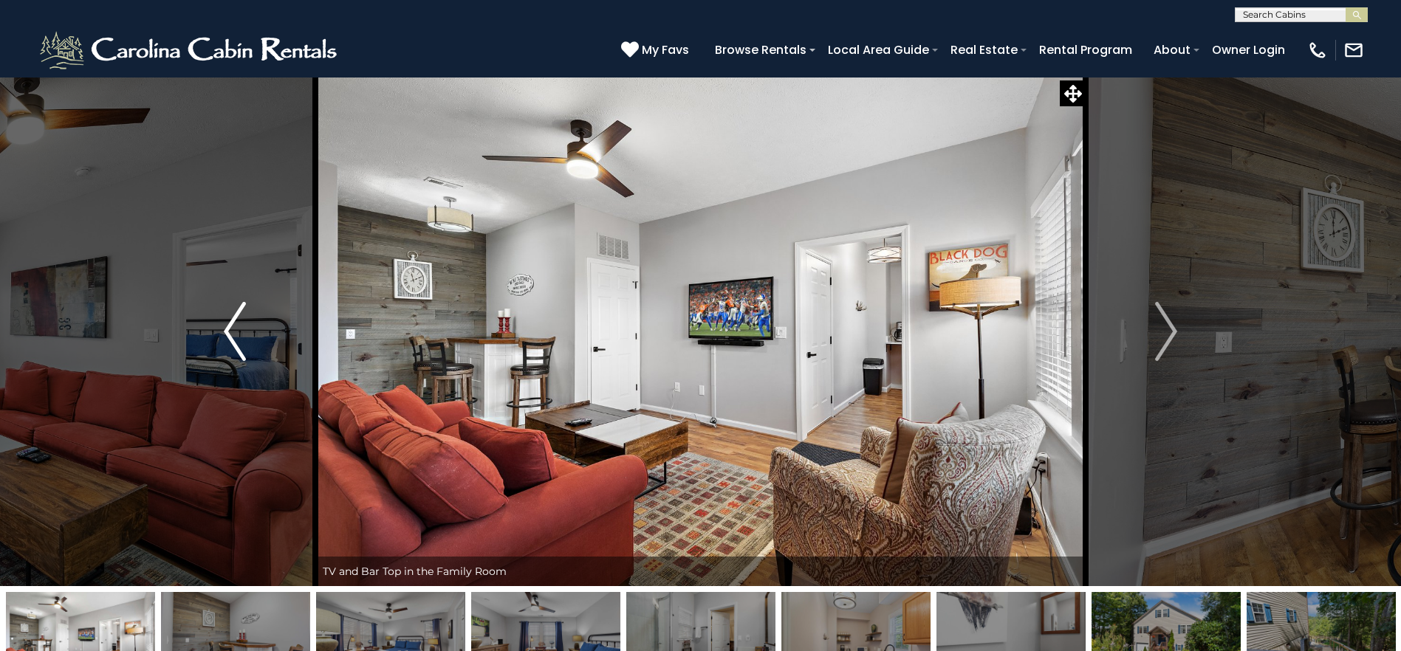
click at [232, 344] on img "Previous" at bounding box center [235, 331] width 22 height 59
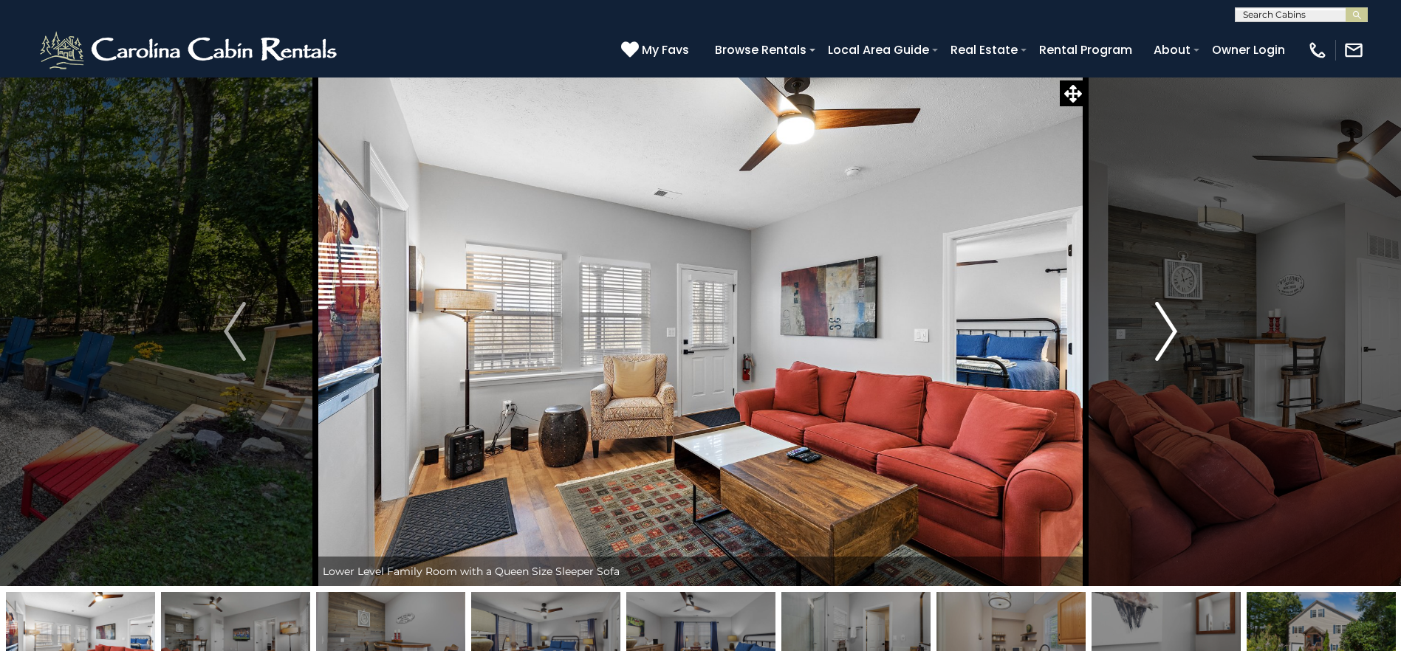
click at [1165, 319] on img "Next" at bounding box center [1166, 331] width 22 height 59
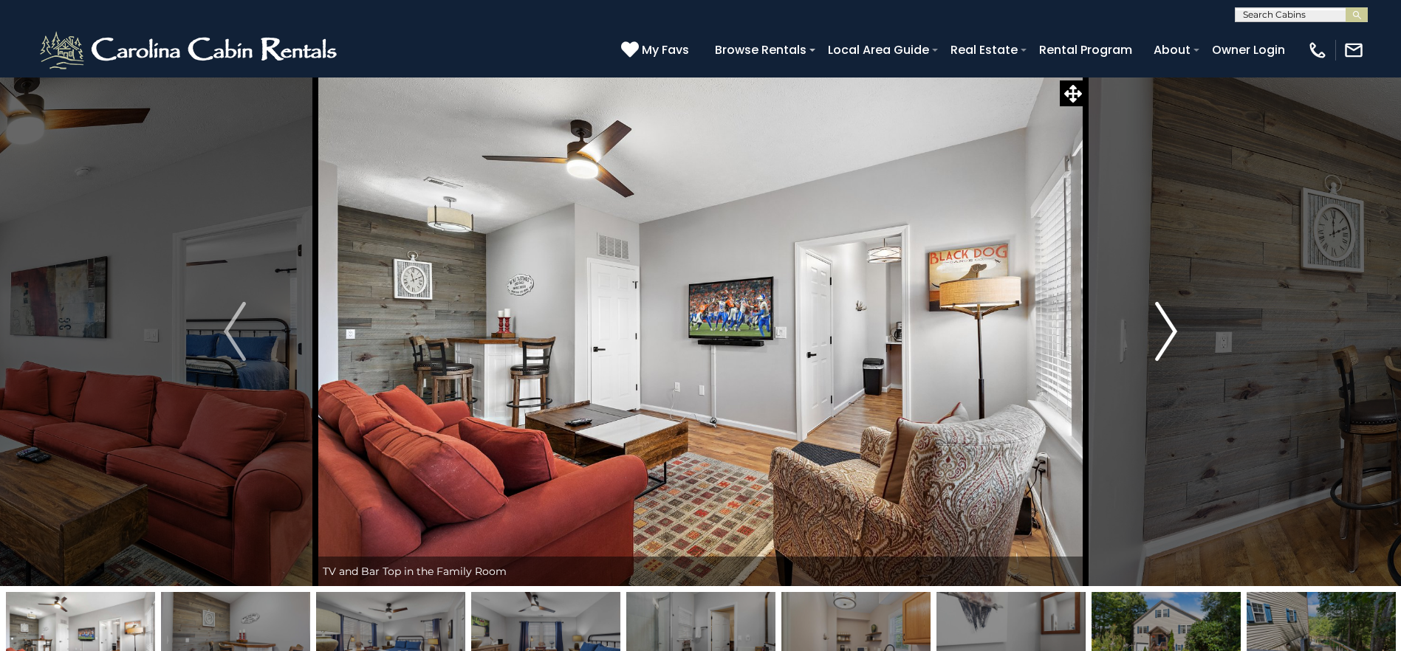
click at [1164, 321] on img "Next" at bounding box center [1166, 331] width 22 height 59
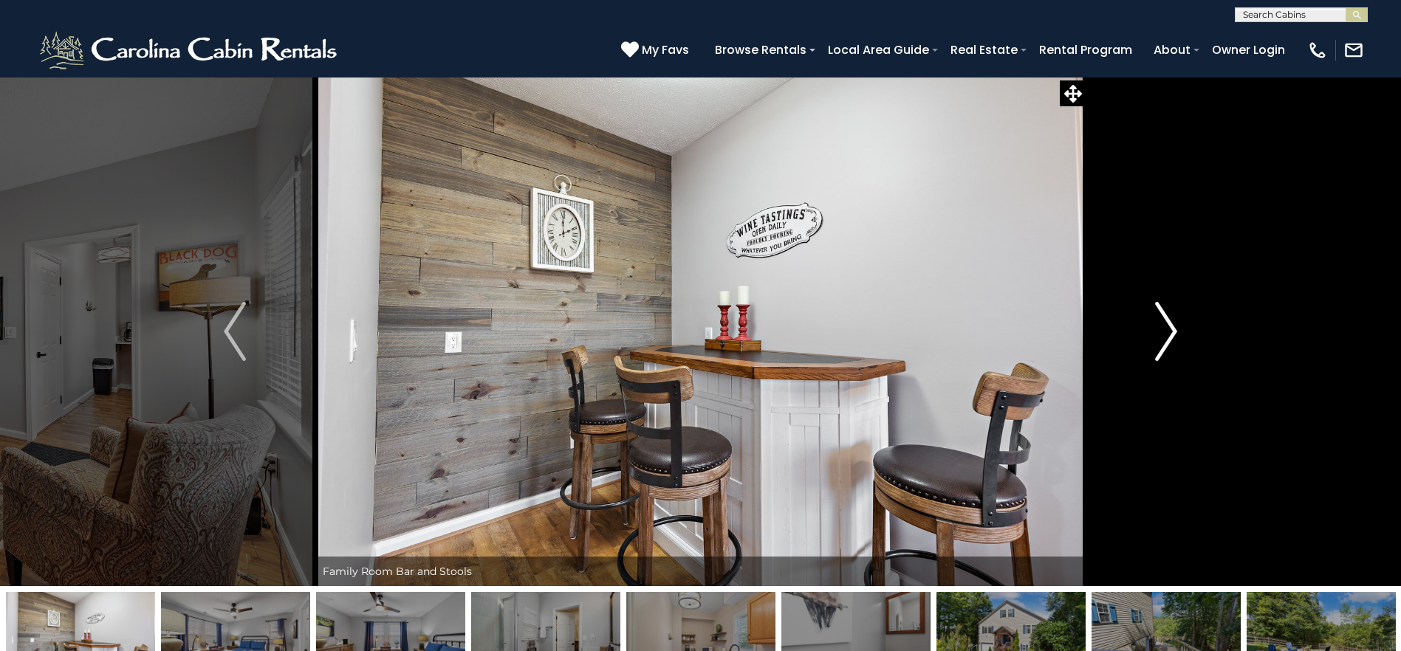
click at [1164, 321] on img "Next" at bounding box center [1166, 331] width 22 height 59
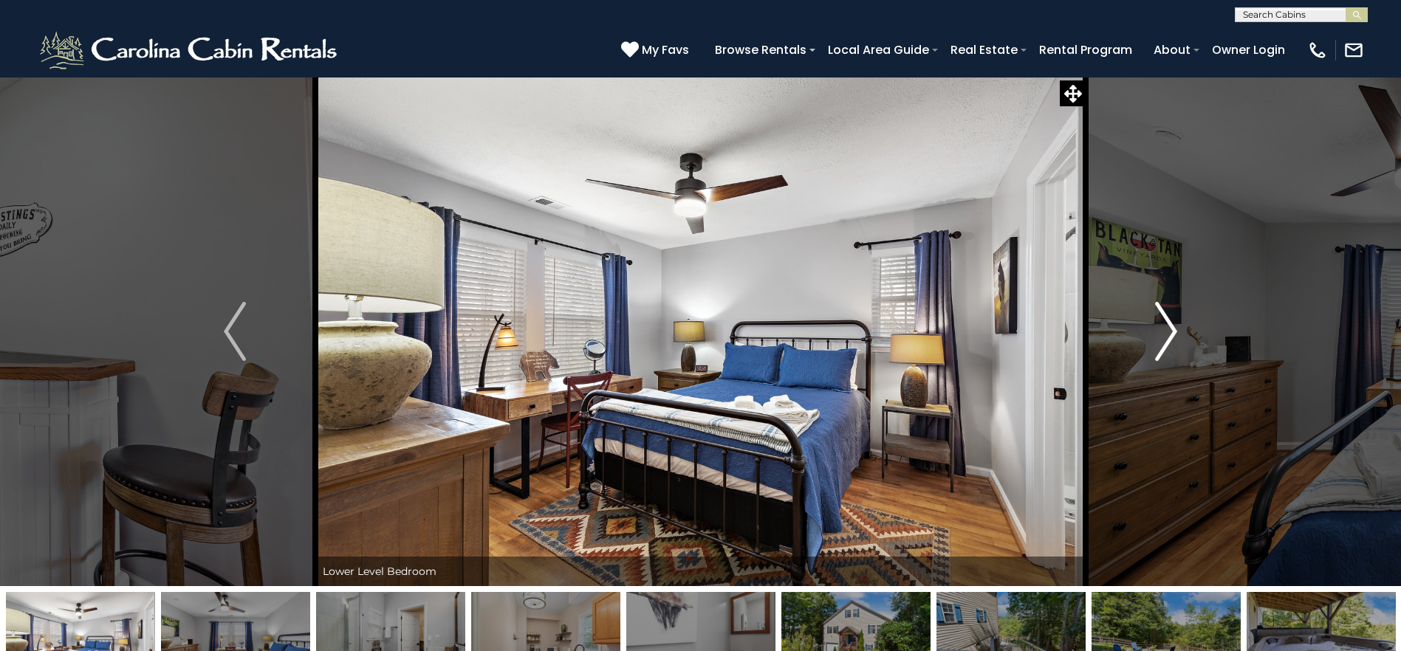
click at [1163, 321] on img "Next" at bounding box center [1166, 331] width 22 height 59
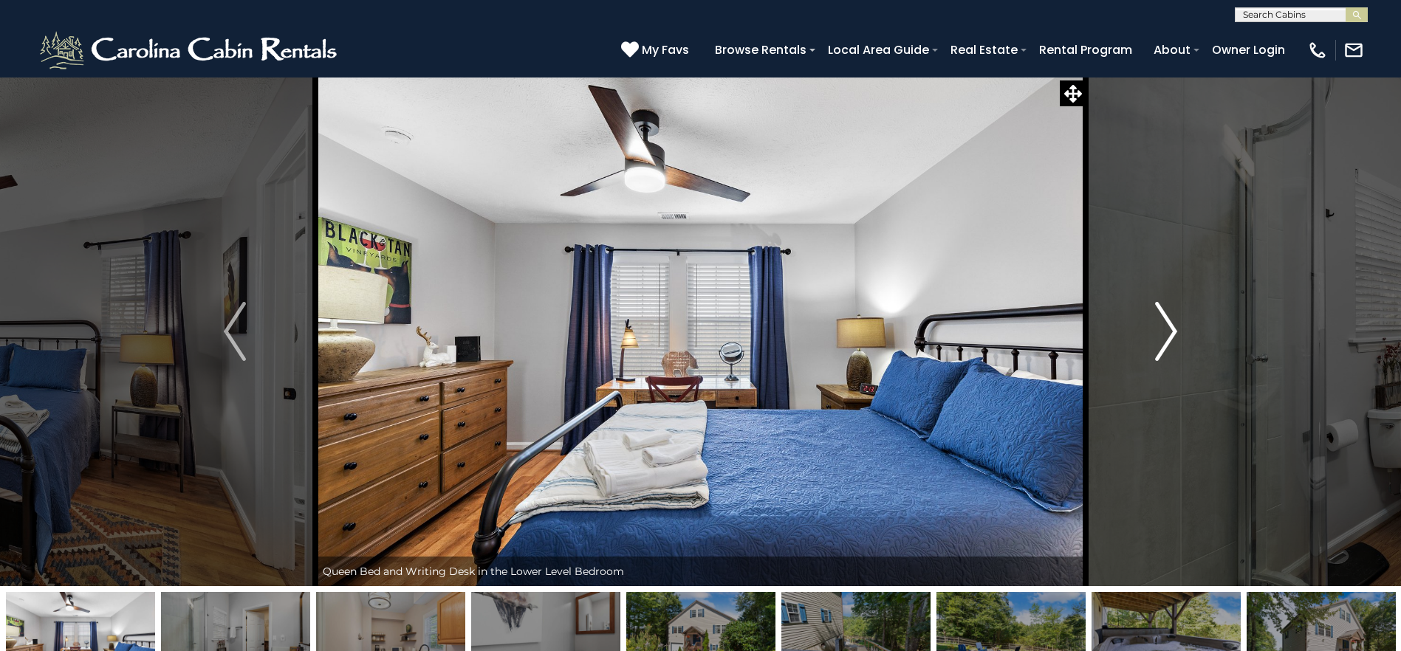
click at [1163, 321] on img "Next" at bounding box center [1166, 331] width 22 height 59
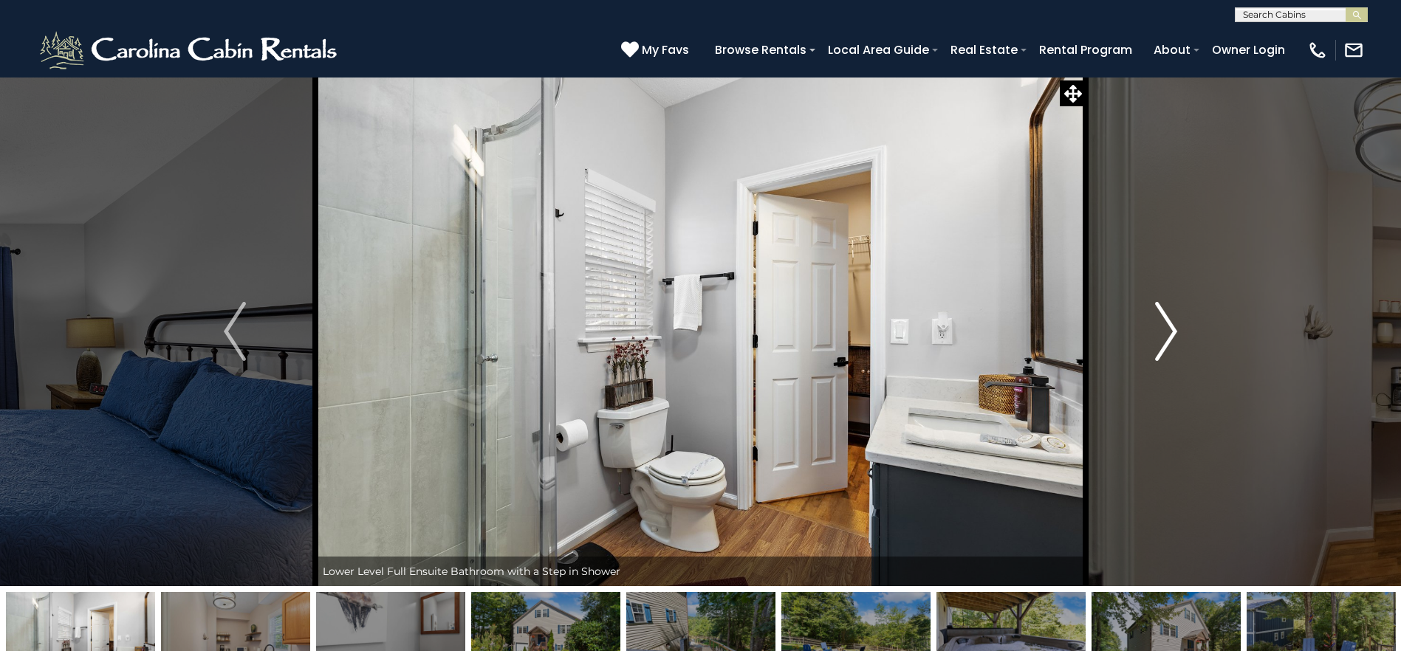
click at [1163, 321] on img "Next" at bounding box center [1166, 331] width 22 height 59
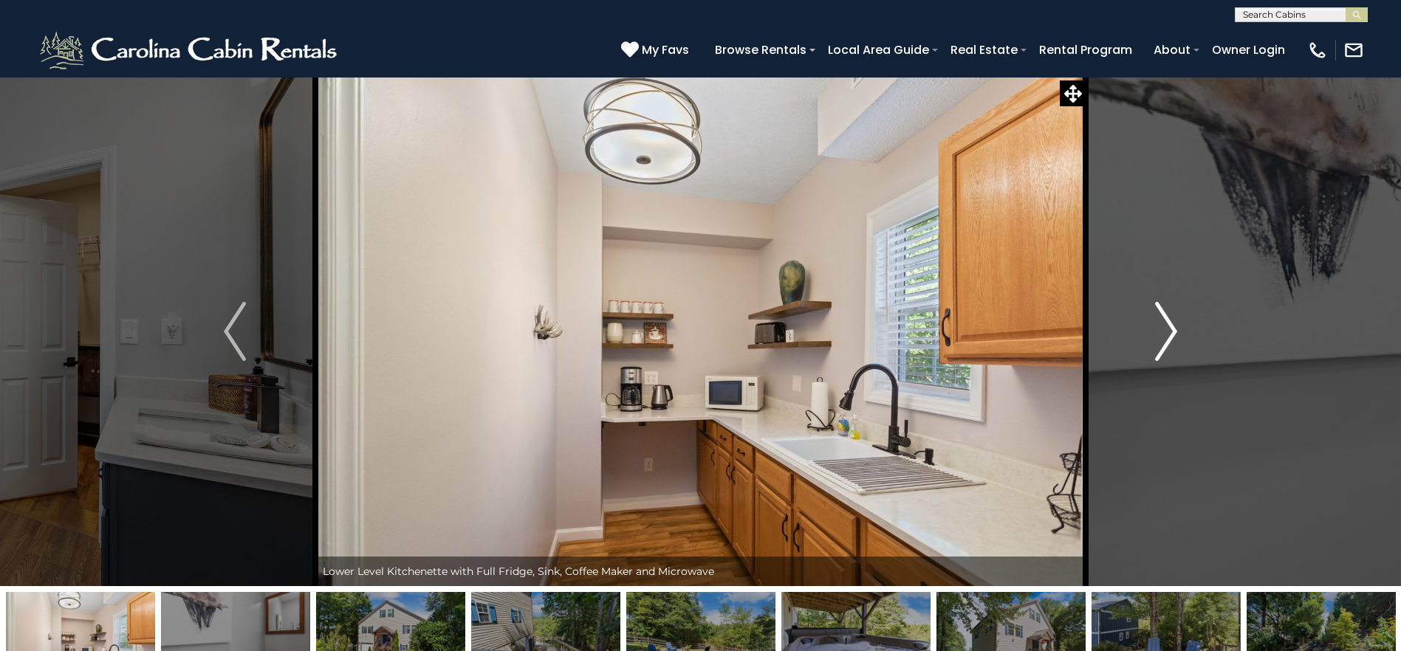
click at [1163, 321] on img "Next" at bounding box center [1166, 331] width 22 height 59
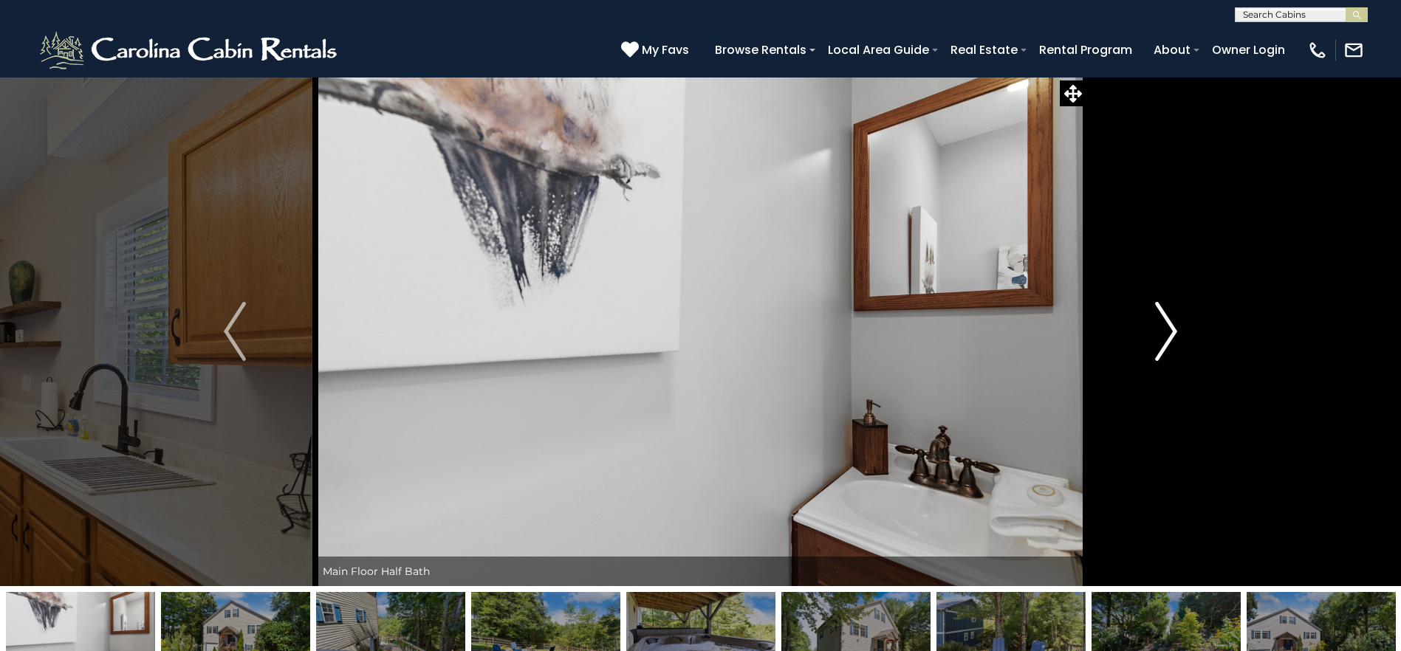
click at [1163, 321] on img "Next" at bounding box center [1166, 331] width 22 height 59
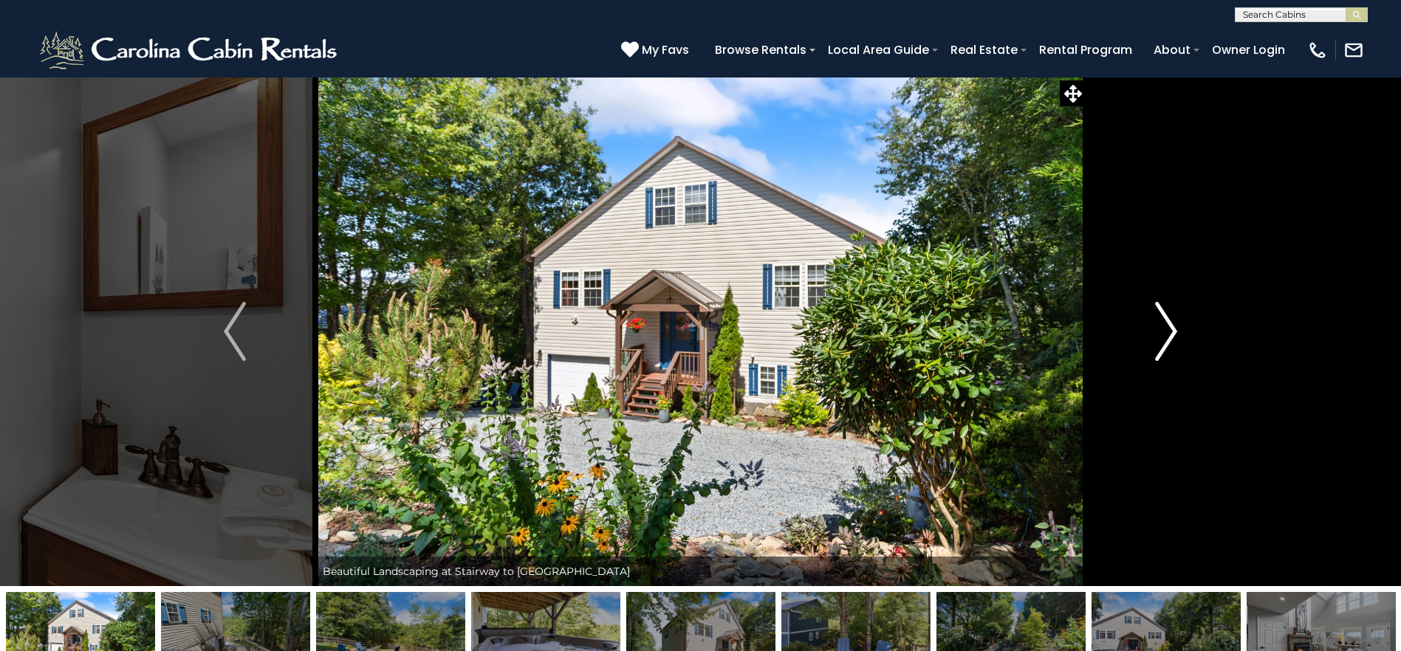
click at [1163, 321] on img "Next" at bounding box center [1166, 331] width 22 height 59
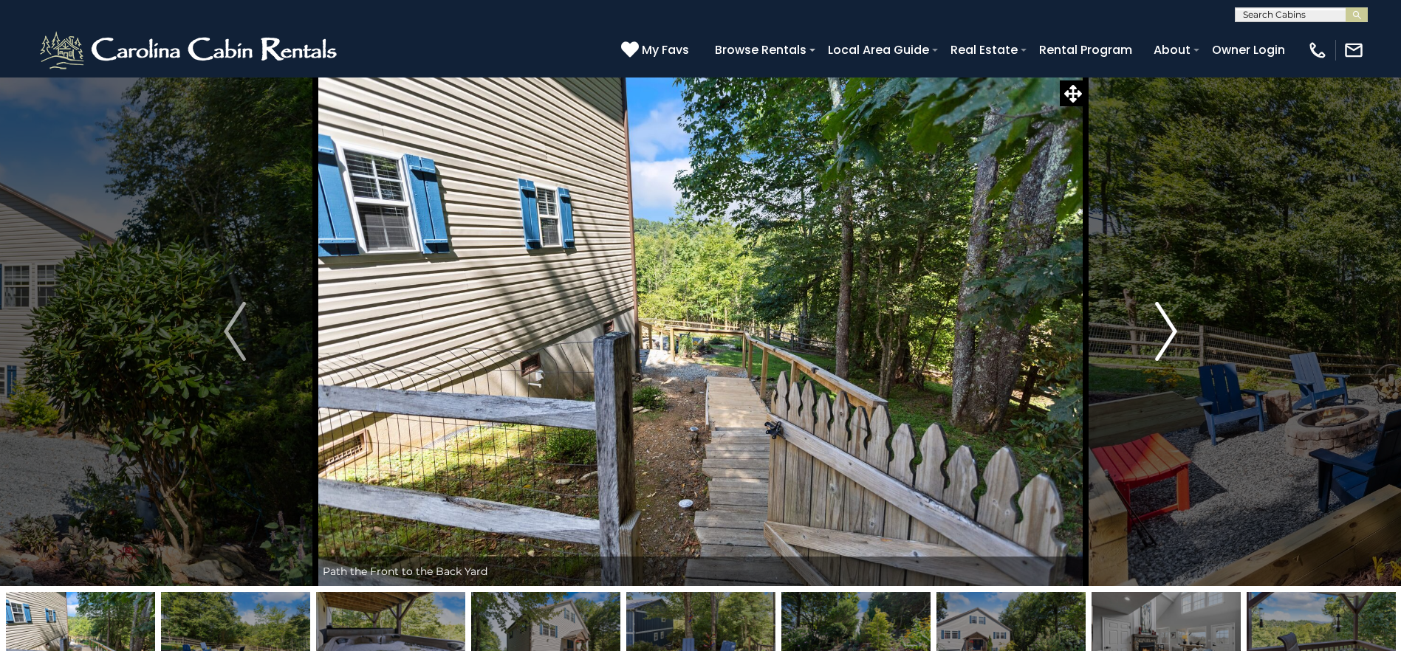
click at [1163, 321] on img "Next" at bounding box center [1166, 331] width 22 height 59
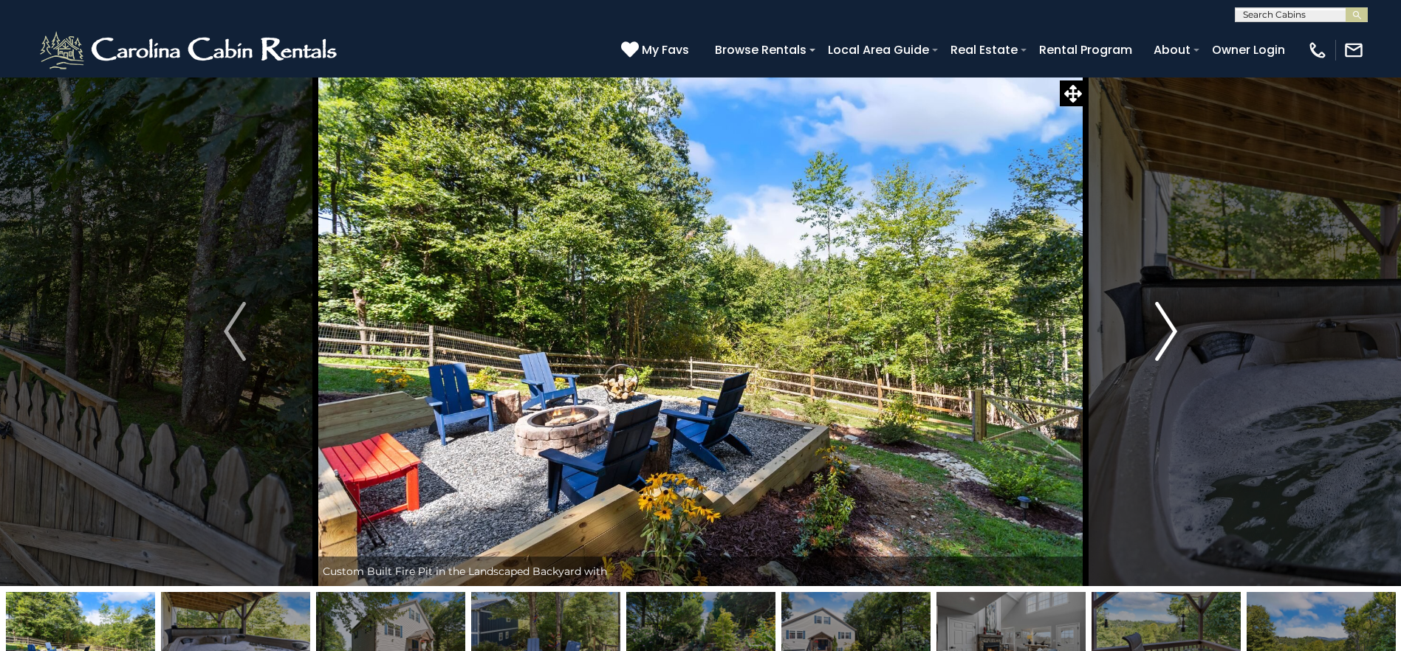
click at [1163, 321] on img "Next" at bounding box center [1166, 331] width 22 height 59
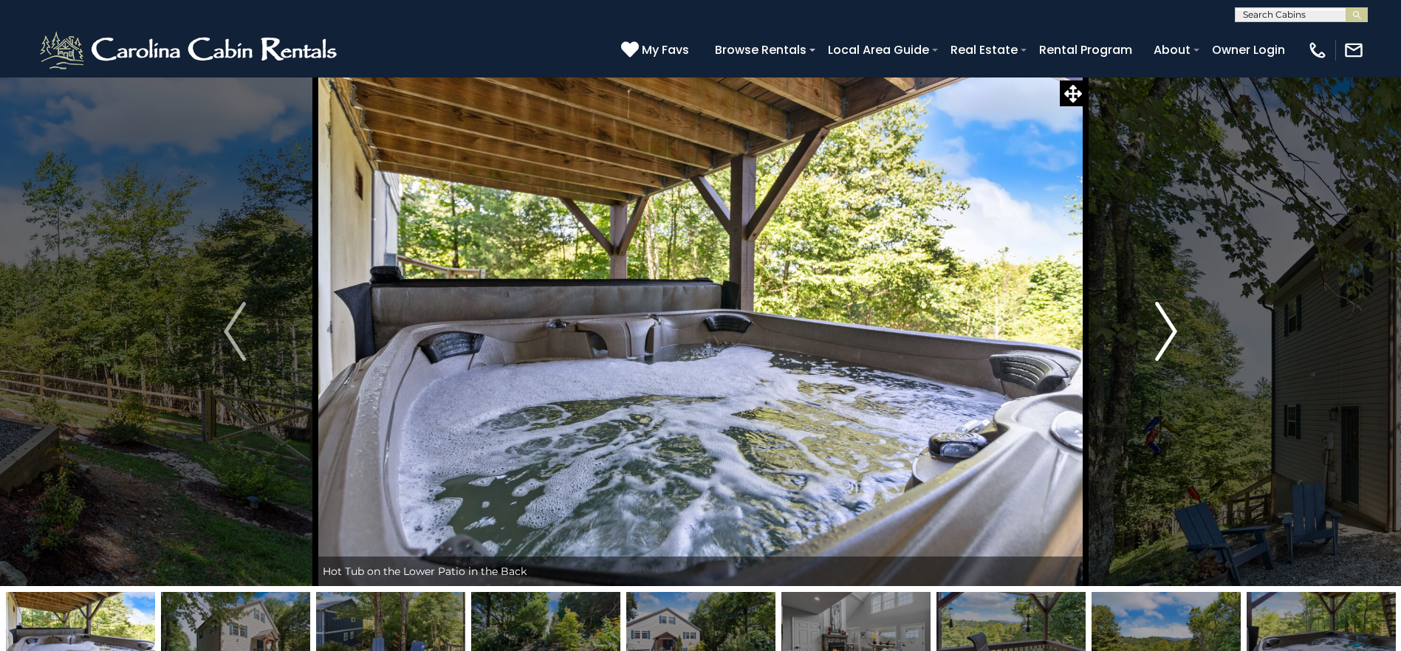
click at [1163, 321] on img "Next" at bounding box center [1166, 331] width 22 height 59
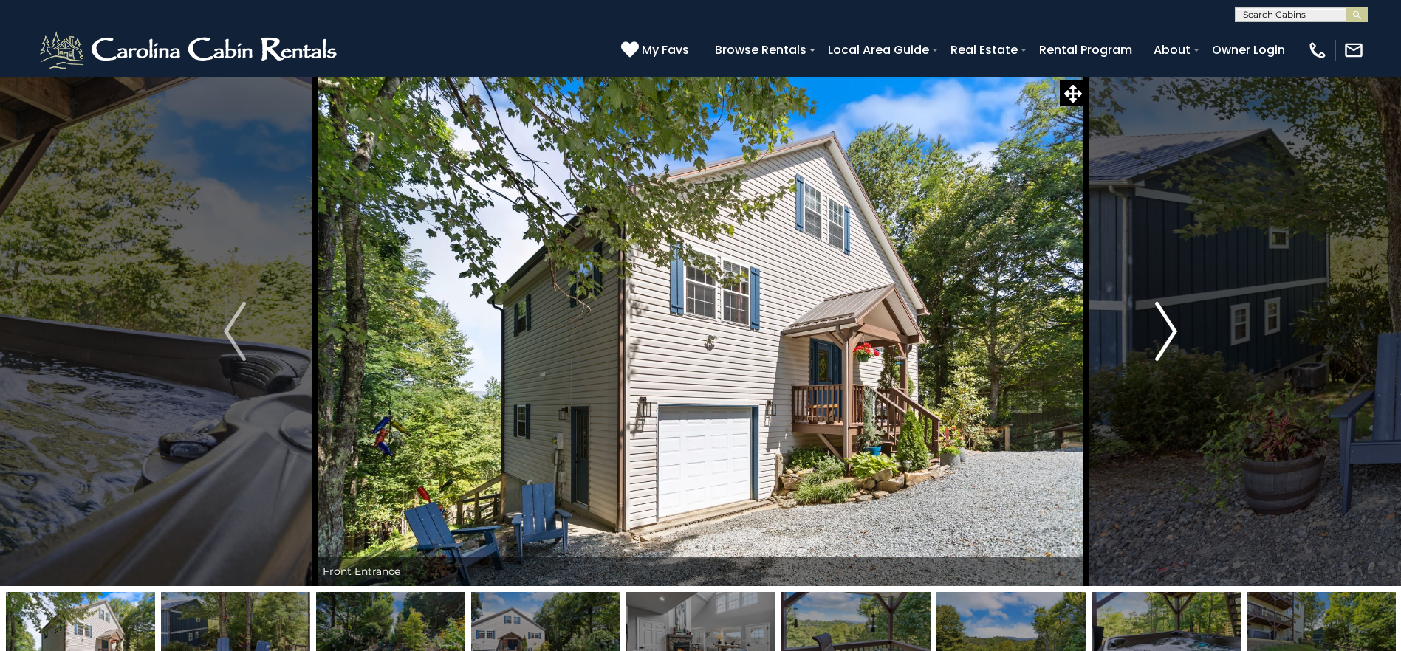
click at [1163, 321] on img "Next" at bounding box center [1166, 331] width 22 height 59
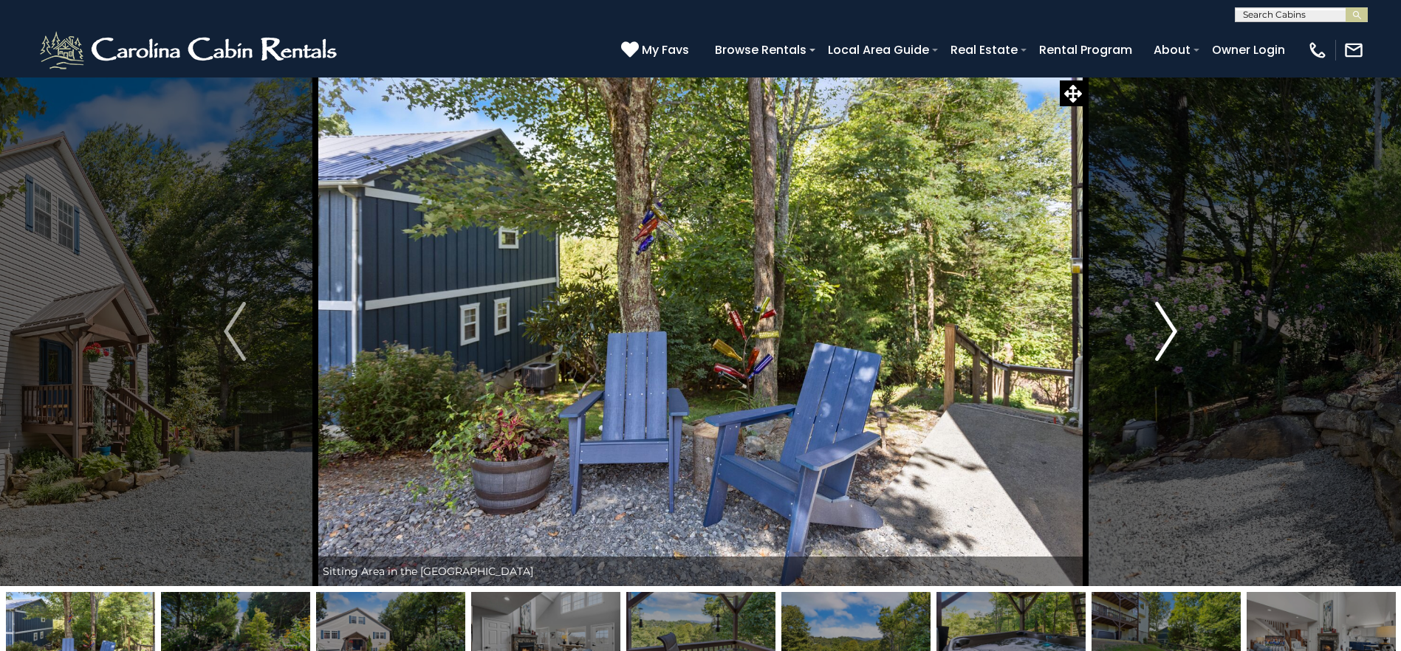
click at [1163, 321] on img "Next" at bounding box center [1166, 331] width 22 height 59
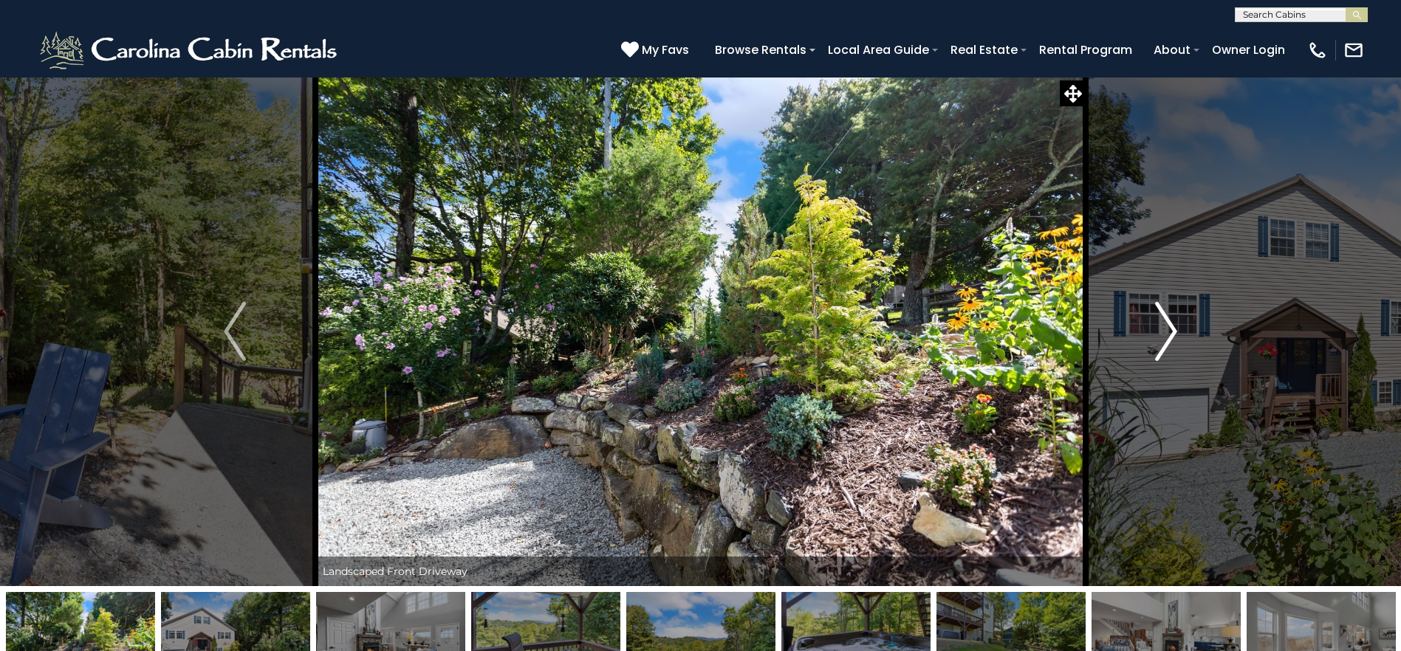
click at [1163, 321] on img "Next" at bounding box center [1166, 331] width 22 height 59
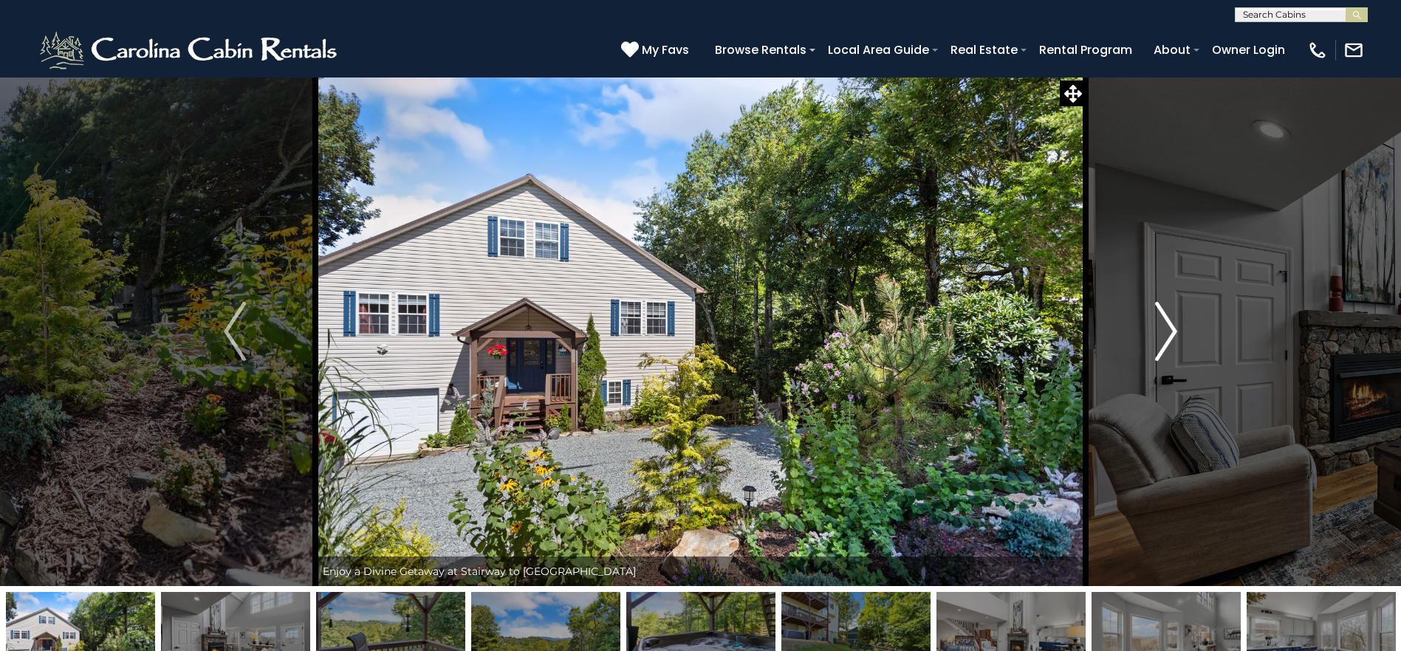
click at [1163, 321] on img "Next" at bounding box center [1166, 331] width 22 height 59
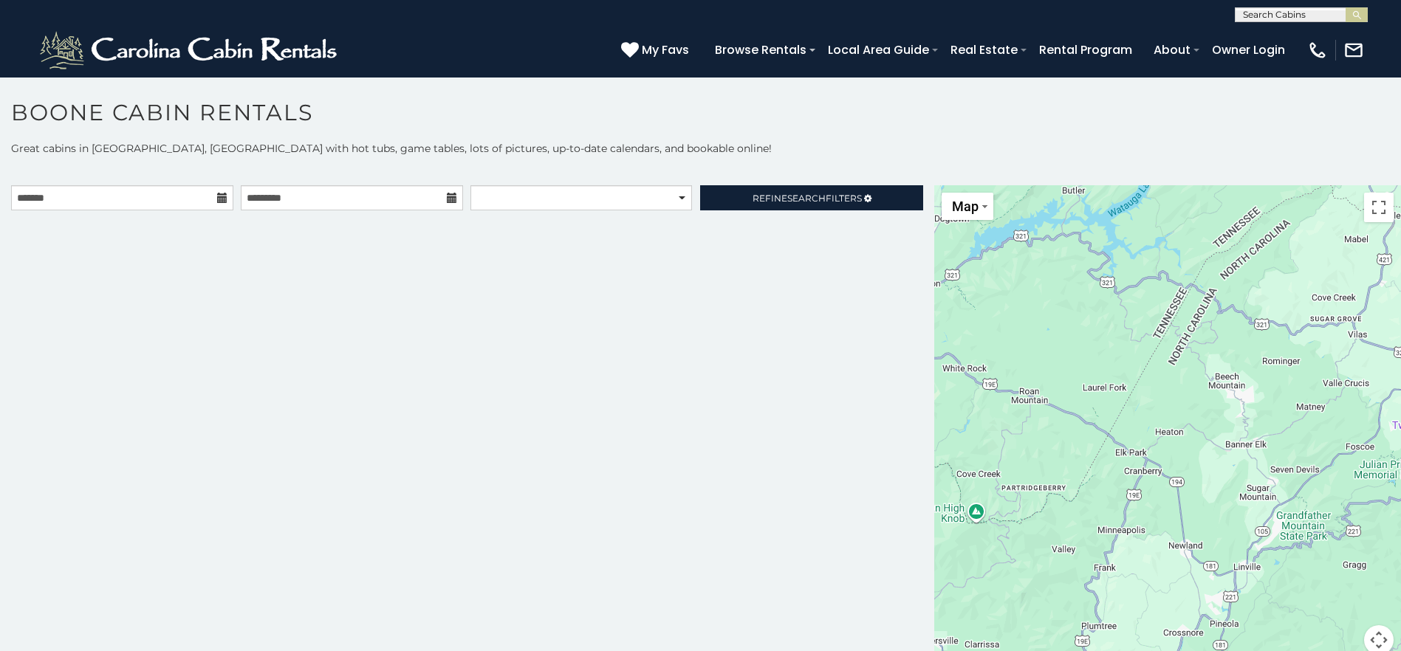
scroll to position [1, 0]
click at [1295, 17] on input "text" at bounding box center [1300, 17] width 129 height 15
type input "**********"
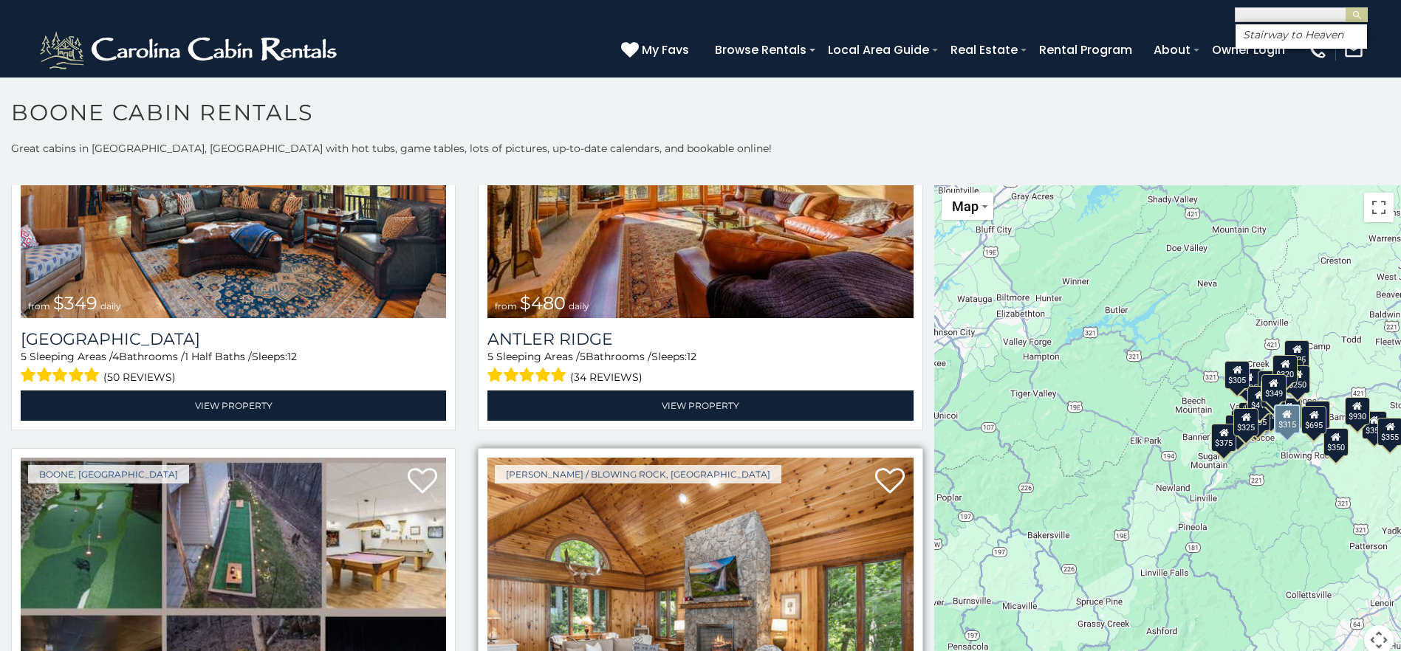
scroll to position [295, 0]
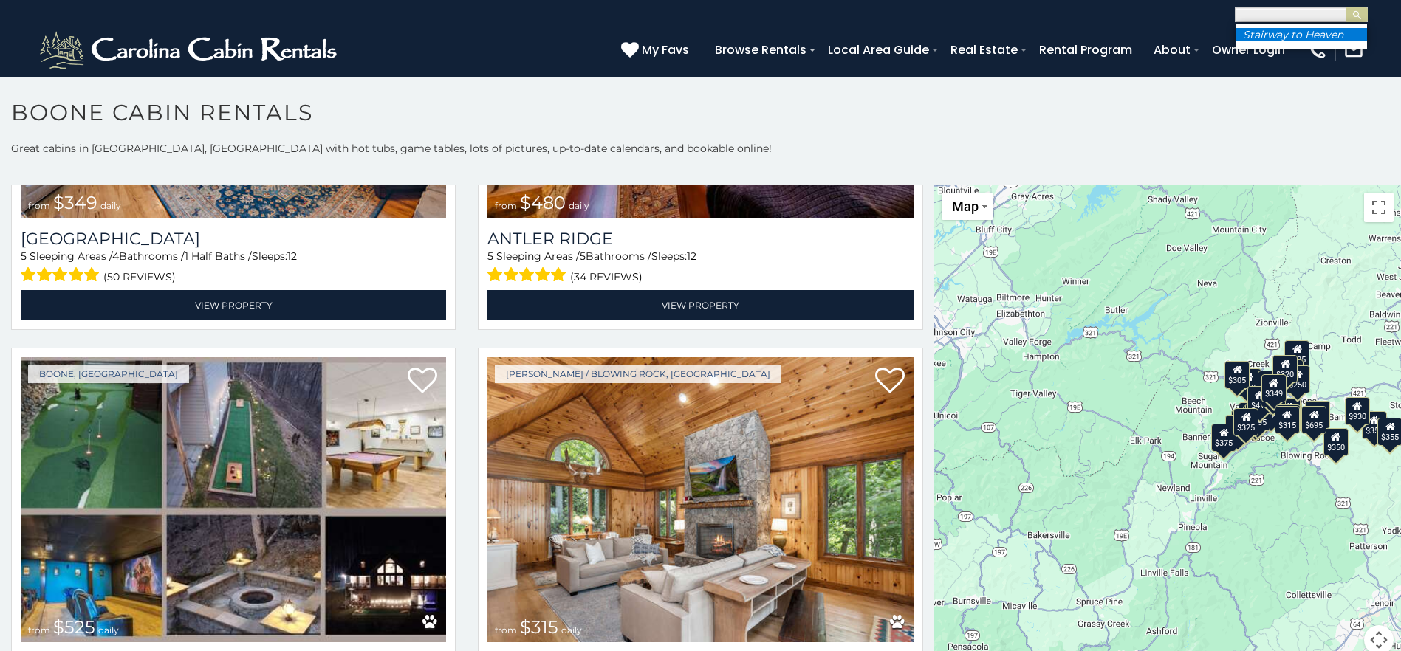
click at [1327, 35] on em "Stairway to Heaven" at bounding box center [1293, 34] width 100 height 13
click at [1356, 13] on img "submit" at bounding box center [1357, 15] width 11 height 11
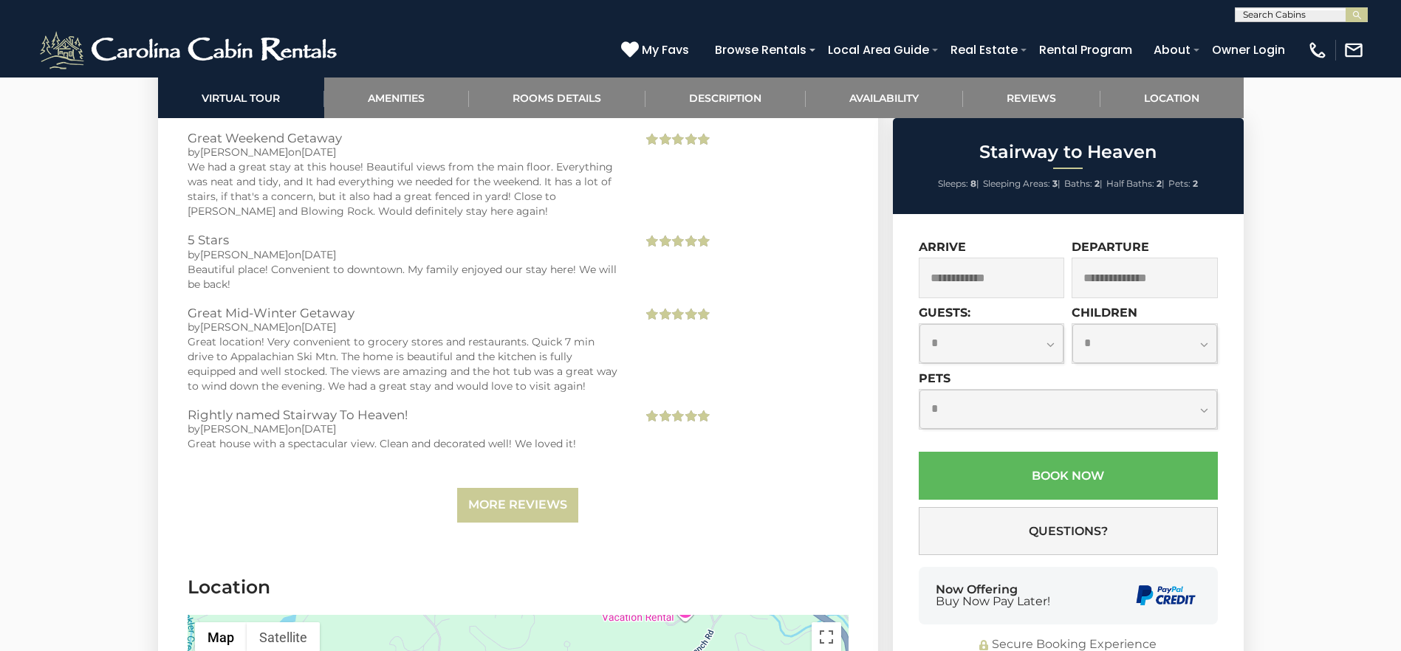
scroll to position [3176, 0]
click at [504, 487] on link "More Reviews" at bounding box center [517, 504] width 121 height 35
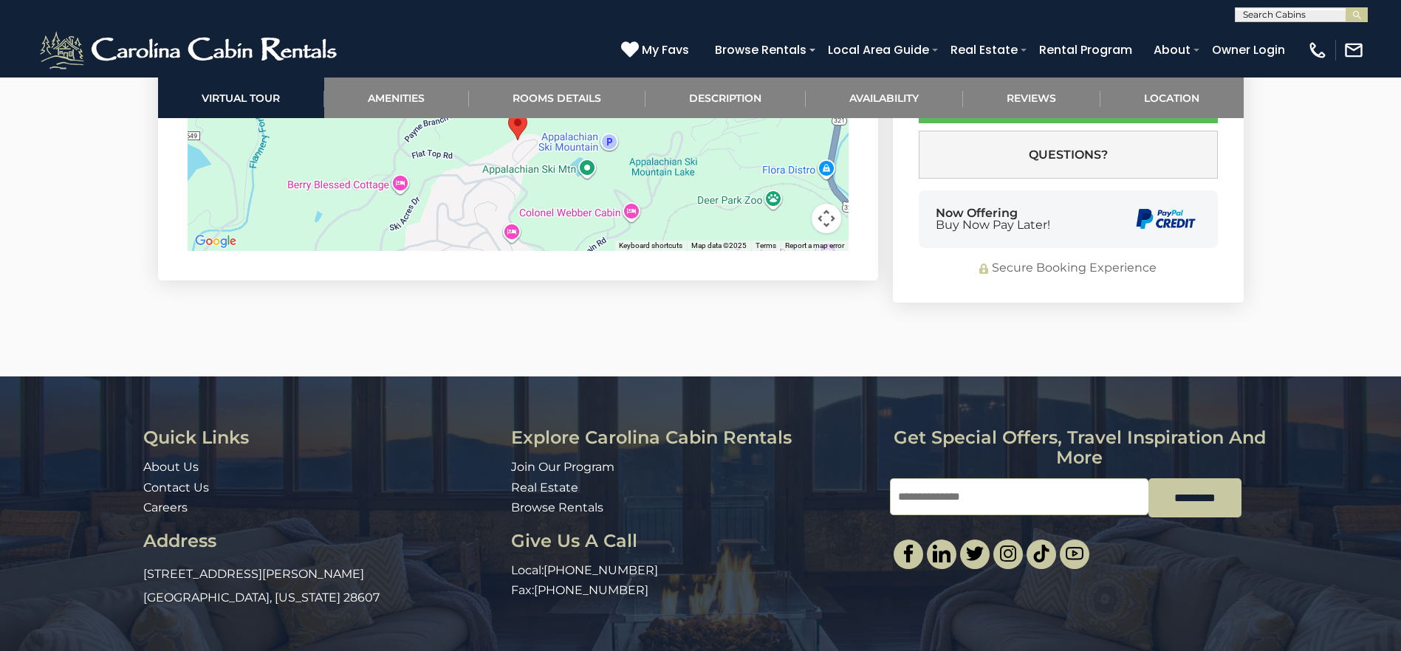
scroll to position [4053, 0]
